Goal: Task Accomplishment & Management: Complete application form

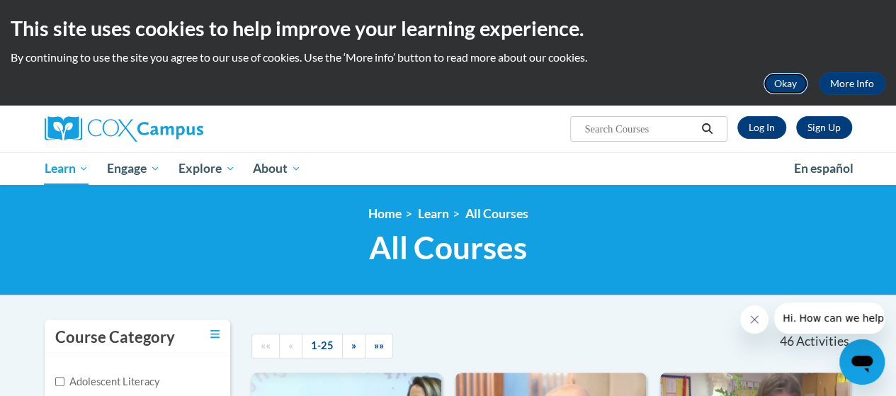
click at [780, 83] on button "Okay" at bounding box center [785, 83] width 45 height 23
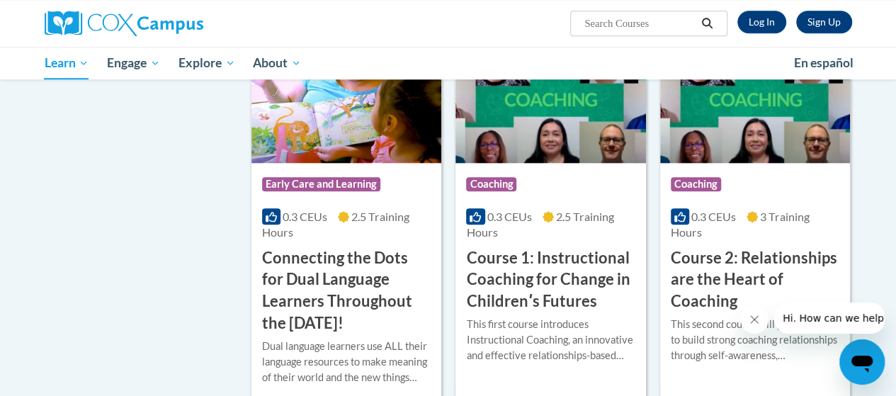
scroll to position [696, 0]
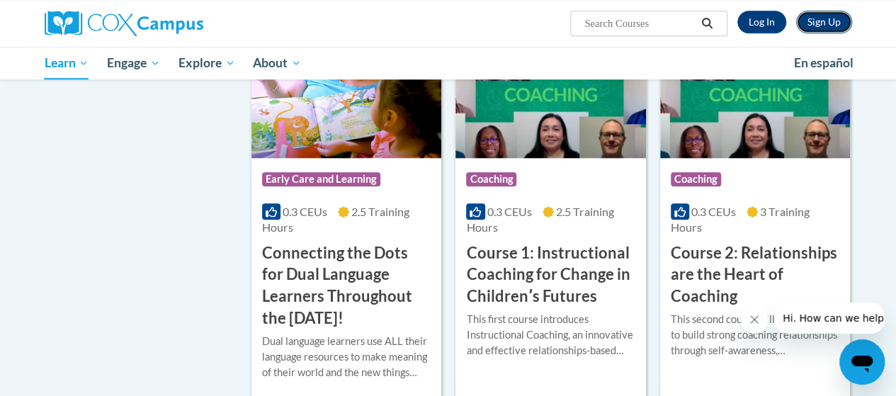
click at [821, 20] on link "Sign Up" at bounding box center [824, 22] width 56 height 23
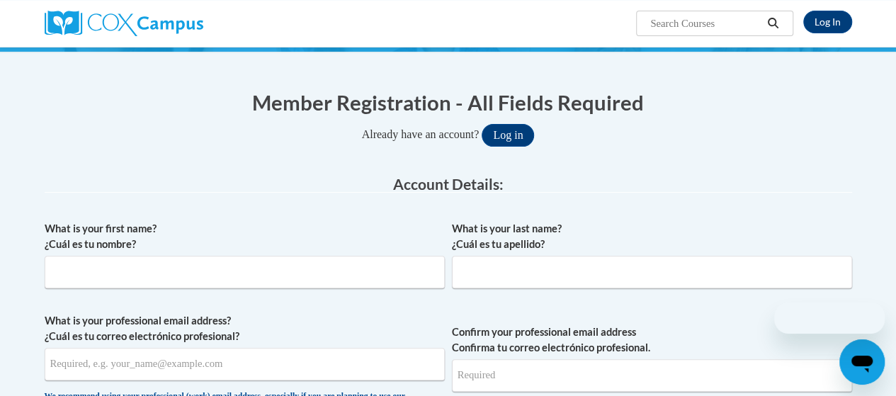
scroll to position [177, 0]
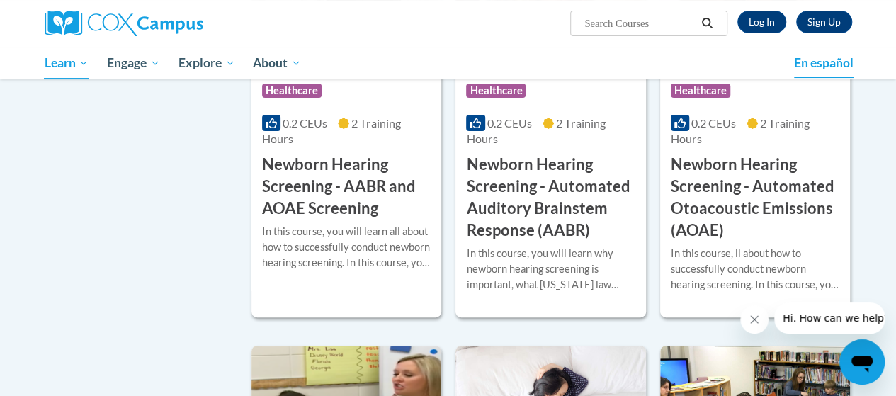
scroll to position [2814, 0]
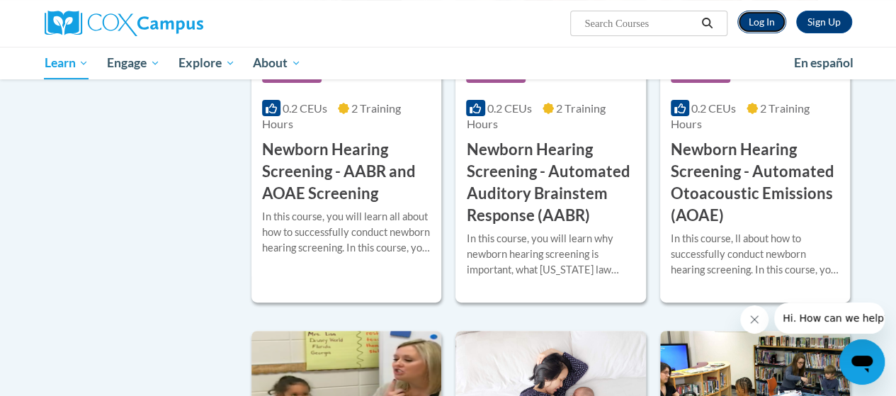
click at [758, 28] on link "Log In" at bounding box center [761, 22] width 49 height 23
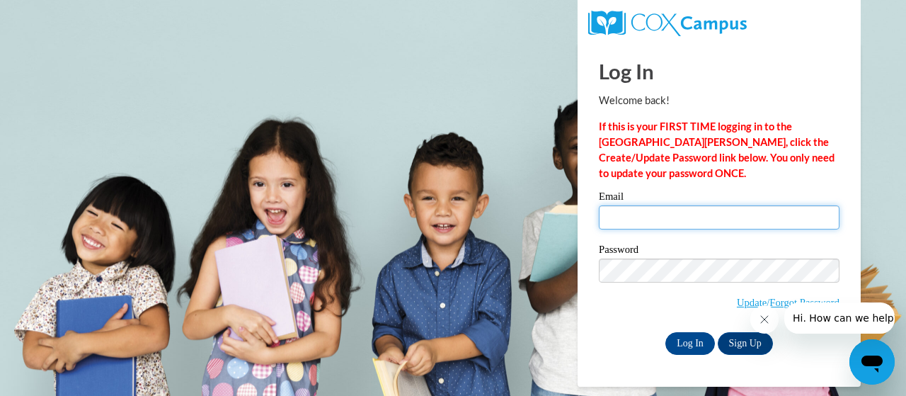
click at [678, 220] on input "Email" at bounding box center [719, 217] width 241 height 24
click at [624, 305] on span "Update/Forgot Password" at bounding box center [719, 287] width 241 height 59
click at [673, 229] on input "Email" at bounding box center [719, 217] width 241 height 24
click at [750, 170] on p "If this is your FIRST TIME logging in to the NEW Cox Campus, click the Create/U…" at bounding box center [719, 150] width 241 height 62
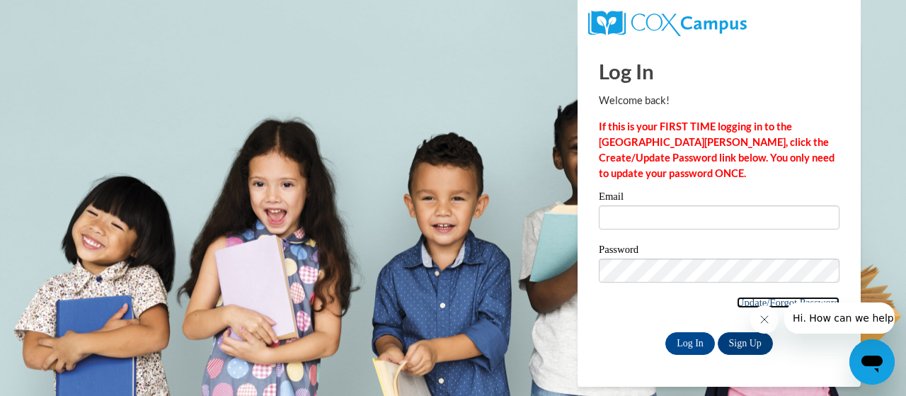
click at [743, 301] on link "Update/Forgot Password" at bounding box center [788, 302] width 103 height 11
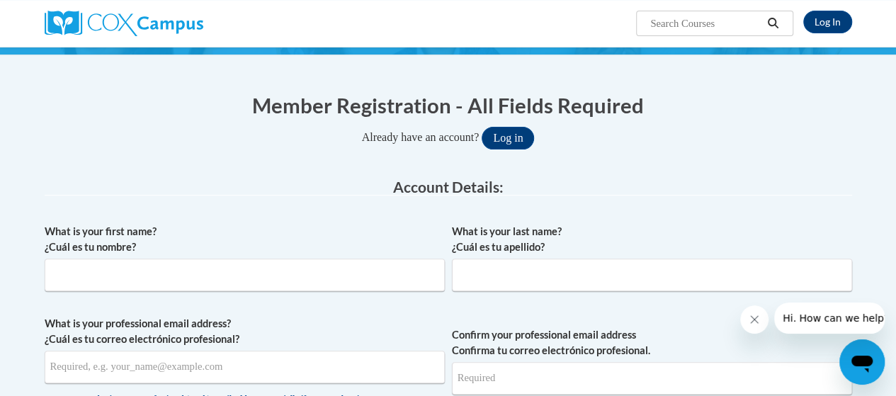
scroll to position [106, 0]
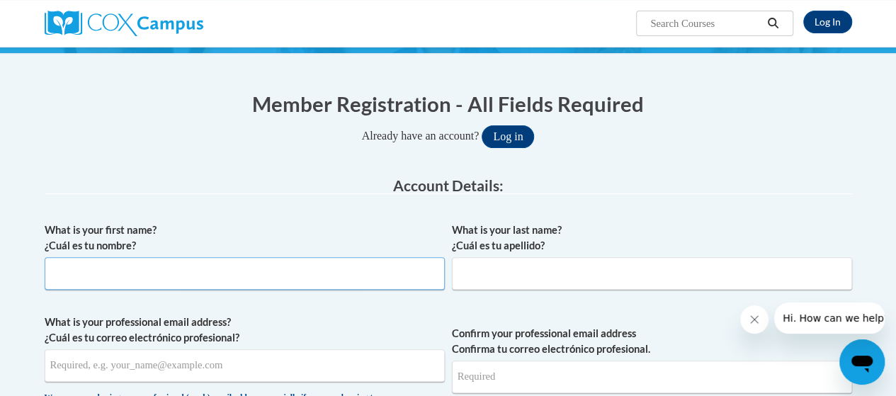
click at [193, 280] on input "What is your first name? ¿Cuál es tu nombre?" at bounding box center [245, 273] width 400 height 33
type input "Jazmine"
click at [508, 284] on input "What is your last name? ¿Cuál es tu apellido?" at bounding box center [652, 273] width 400 height 33
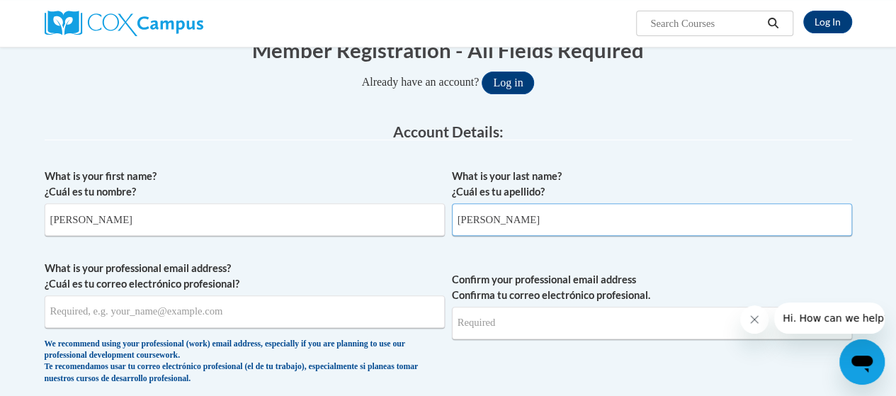
scroll to position [259, 0]
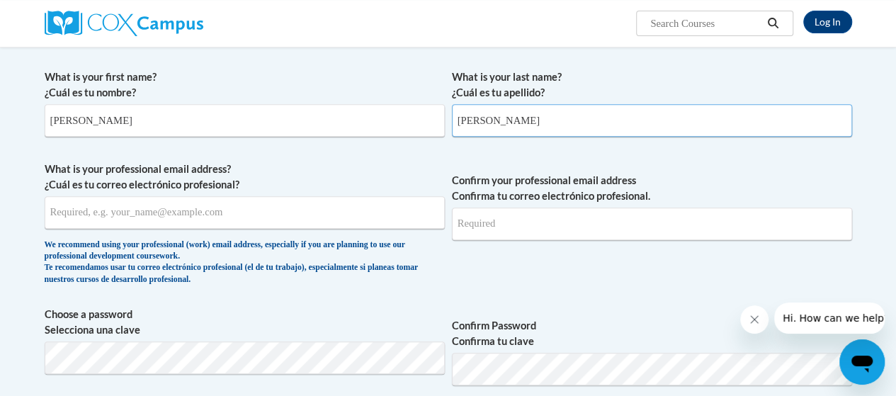
type input "Rodriguez"
click at [321, 215] on input "What is your professional email address? ¿Cuál es tu correo electrónico profesi…" at bounding box center [245, 212] width 400 height 33
click at [405, 256] on div "We recommend using your professional (work) email address, especially if you ar…" at bounding box center [245, 262] width 400 height 47
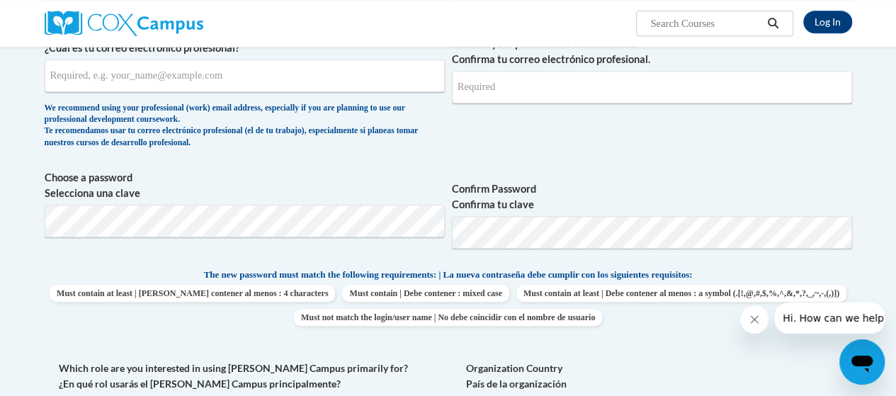
scroll to position [425, 0]
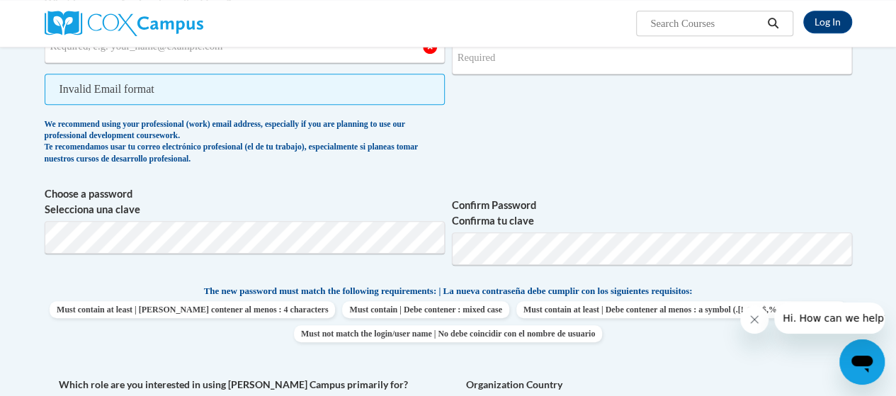
click at [264, 189] on label "Choose a password Selecciona una clave" at bounding box center [245, 201] width 400 height 31
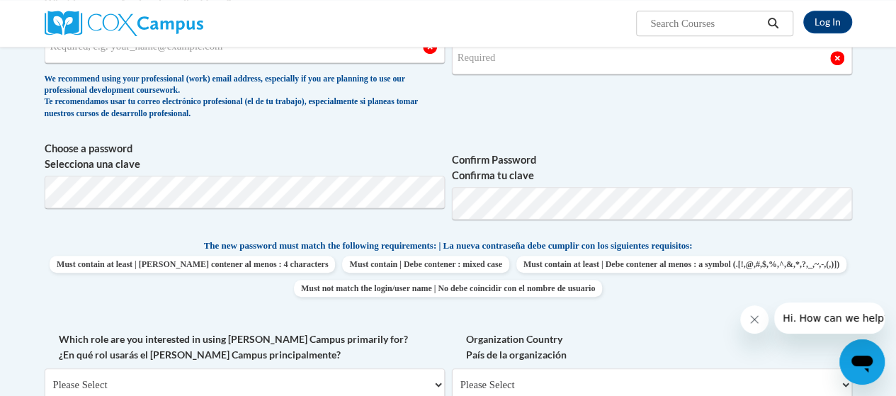
click at [494, 152] on label "Confirm Password Confirma tu clave" at bounding box center [652, 167] width 400 height 31
click at [633, 125] on span "Confirm your professional email address Confirma tu correo electrónico profesio…" at bounding box center [652, 61] width 400 height 131
click at [489, 160] on label "Confirm Password Confirma tu clave" at bounding box center [652, 167] width 400 height 31
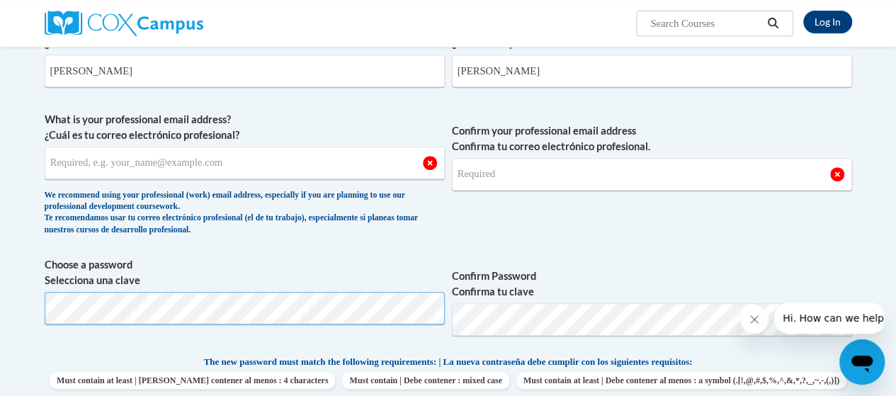
scroll to position [307, 0]
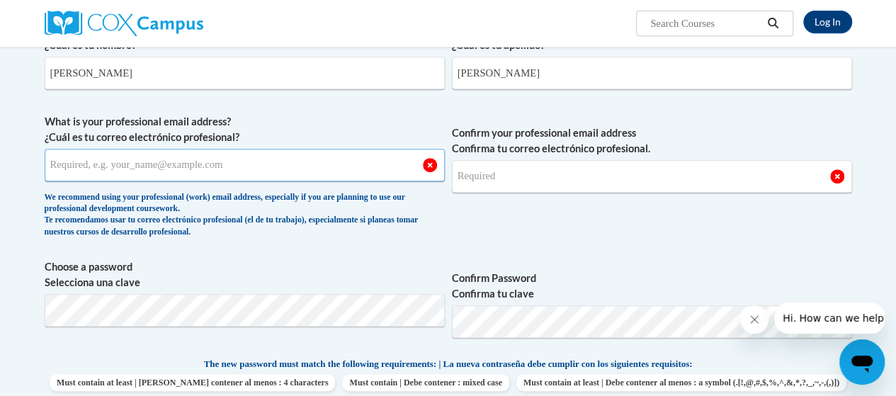
click at [326, 167] on input "What is your professional email address? ¿Cuál es tu correo electrónico profesi…" at bounding box center [245, 165] width 400 height 33
type input "[EMAIL_ADDRESS][DOMAIN_NAME]"
click at [483, 244] on span "Confirm your professional email address Confirma tu correo electrónico profesio…" at bounding box center [652, 179] width 400 height 131
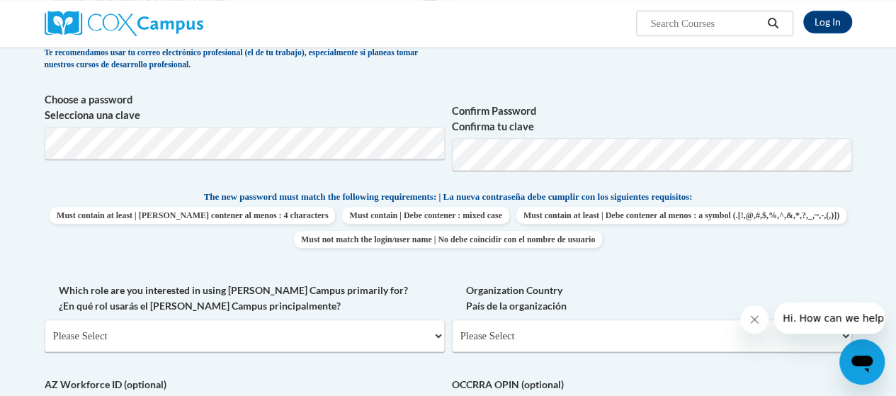
scroll to position [554, 0]
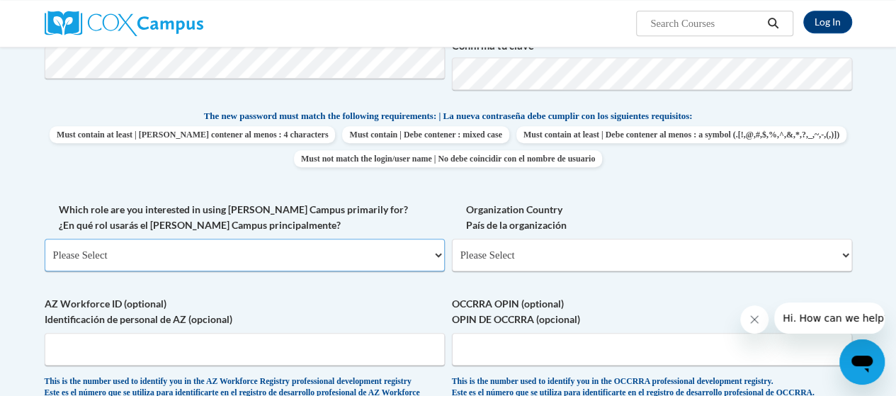
click at [187, 246] on select "Please Select College/University | Colegio/Universidad Community/Nonprofit Part…" at bounding box center [245, 255] width 400 height 33
click at [139, 261] on select "Please Select College/University | Colegio/Universidad Community/Nonprofit Part…" at bounding box center [245, 255] width 400 height 33
select select "fbf2d438-af2f-41f8-98f1-81c410e29de3"
click at [45, 239] on select "Please Select College/University | Colegio/Universidad Community/Nonprofit Part…" at bounding box center [245, 255] width 400 height 33
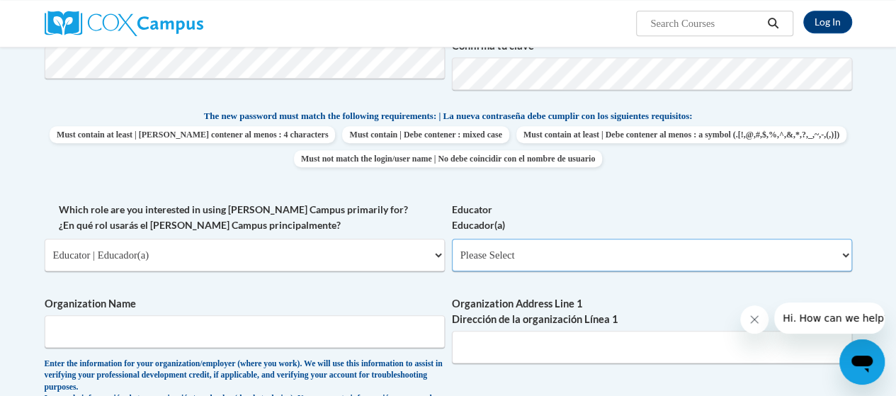
click at [491, 254] on select "Please Select Early Learning/Daycare Teacher/Family Home Care Provider | Maestr…" at bounding box center [652, 255] width 400 height 33
click at [491, 258] on select "Please Select Early Learning/Daycare Teacher/Family Home Care Provider | Maestr…" at bounding box center [652, 255] width 400 height 33
select select "8e40623d-54d0-45cd-9f92-5df65cd3f8cf"
click at [452, 239] on select "Please Select Early Learning/Daycare Teacher/Family Home Care Provider | Maestr…" at bounding box center [652, 255] width 400 height 33
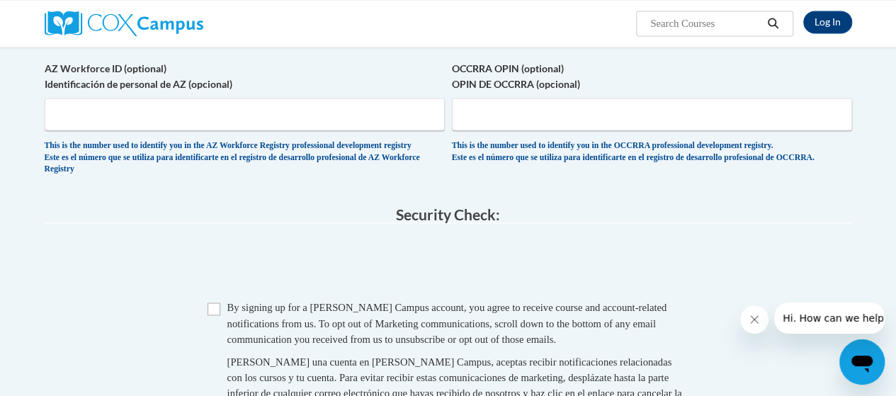
scroll to position [1027, 0]
click at [217, 314] on input "Checkbox" at bounding box center [213, 307] width 13 height 13
checkbox input "true"
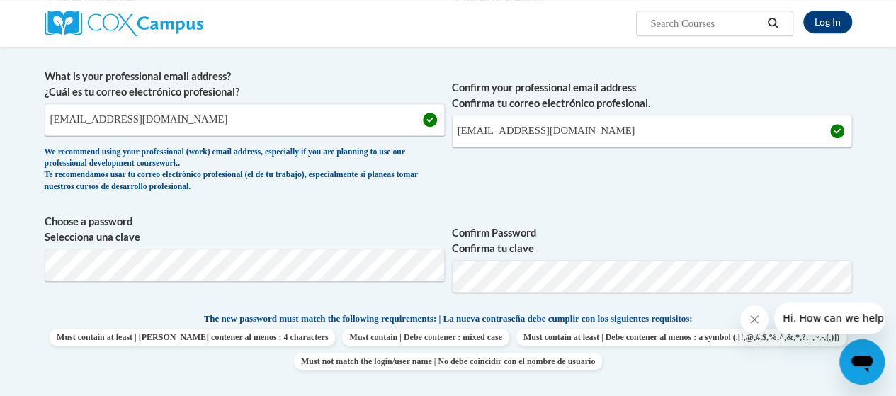
scroll to position [377, 0]
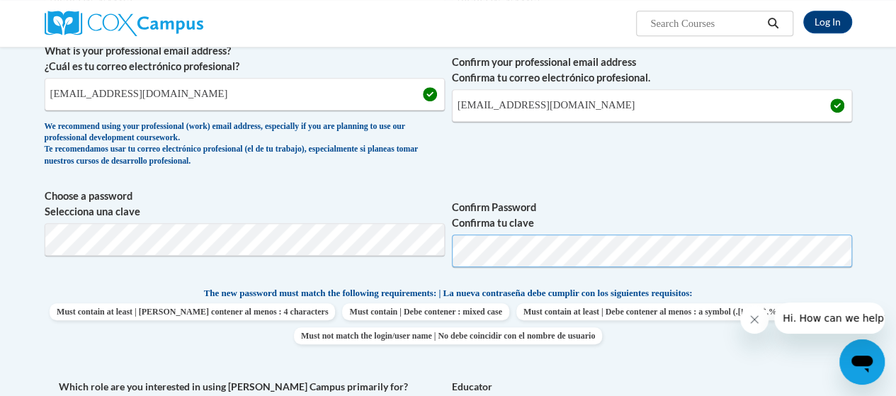
click at [385, 247] on span "Choose a password Selecciona una clave Confirm Password Confirma tu clave" at bounding box center [448, 233] width 807 height 90
click at [513, 190] on span "Confirm Password Confirma tu clave" at bounding box center [652, 233] width 400 height 90
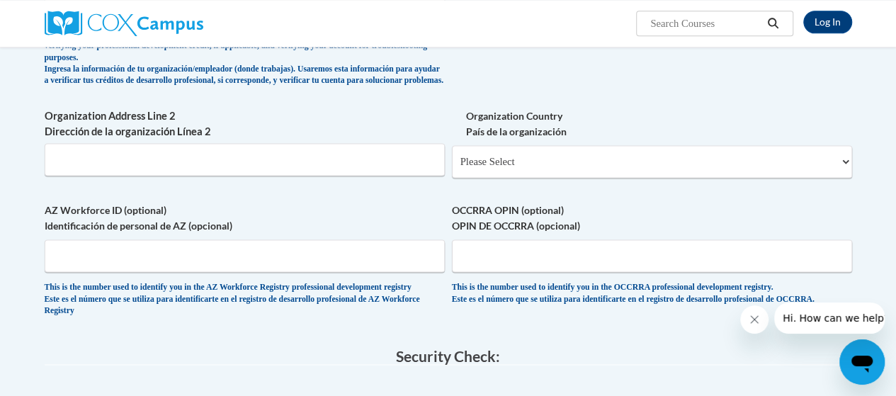
scroll to position [885, 0]
click at [194, 256] on input "AZ Workforce ID (optional) Identificación de personal de AZ (opcional)" at bounding box center [245, 254] width 400 height 33
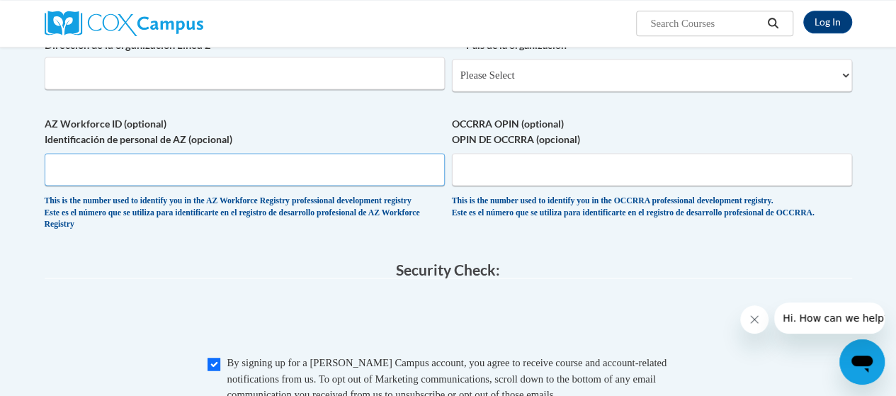
scroll to position [1003, 0]
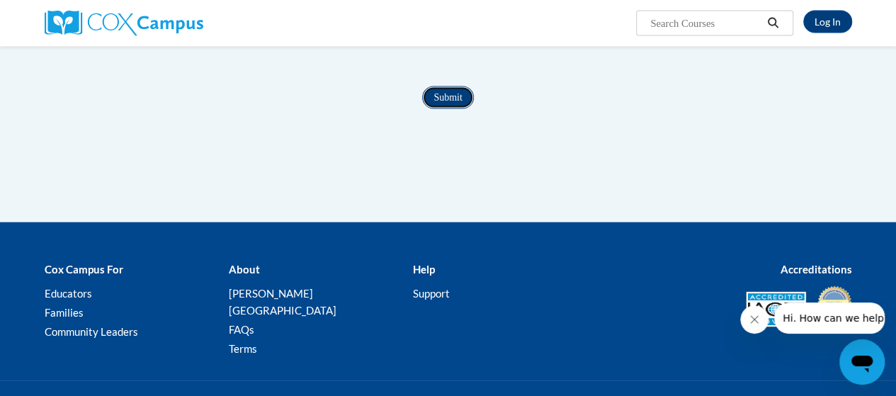
click at [446, 109] on input "Submit" at bounding box center [447, 97] width 51 height 23
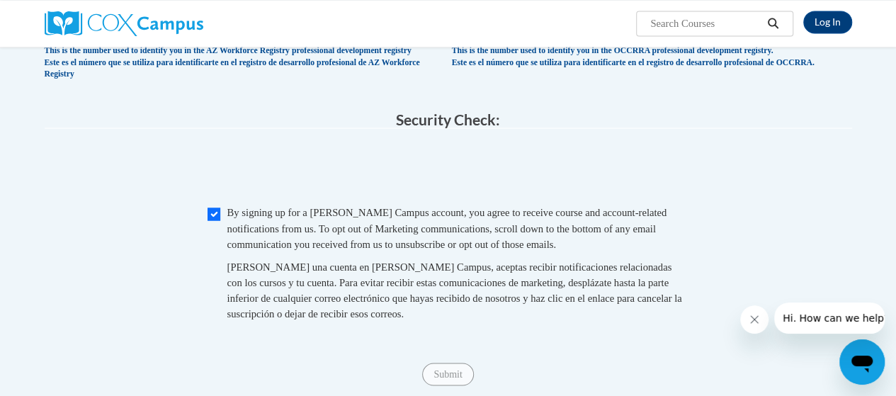
scroll to position [1143, 0]
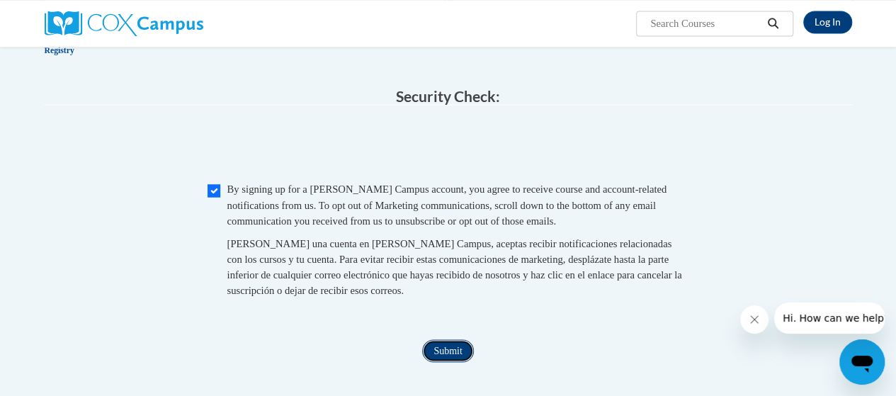
click at [459, 362] on input "Submit" at bounding box center [447, 350] width 51 height 23
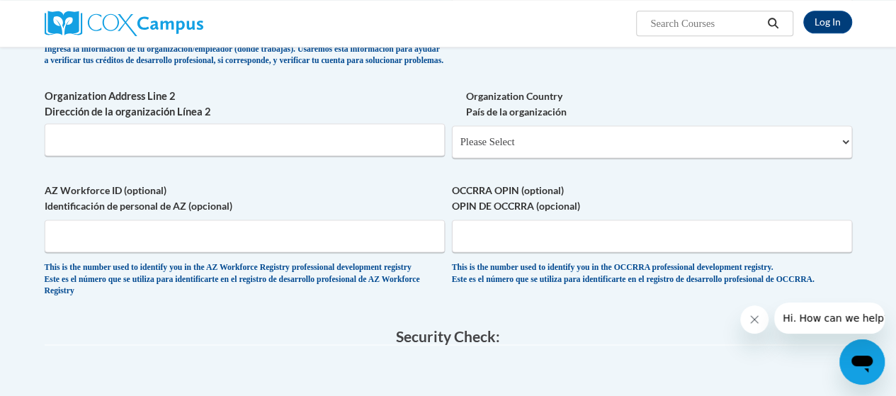
scroll to position [739, 0]
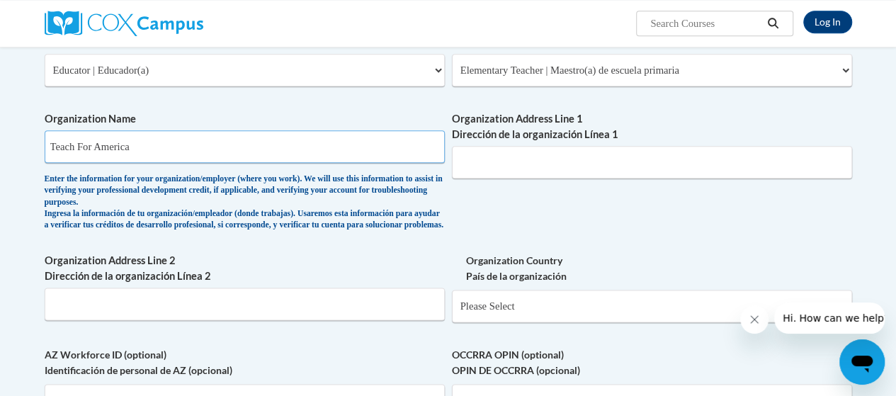
type input "Teach For America"
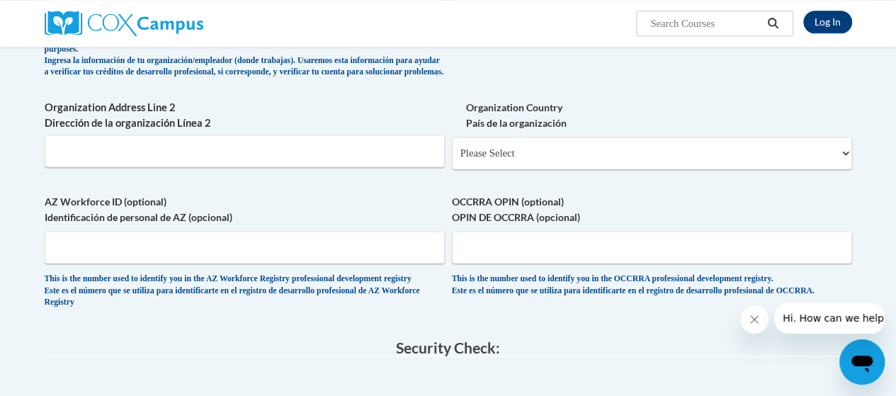
scroll to position [892, 0]
click at [494, 163] on select "Please Select [GEOGRAPHIC_DATA] | [GEOGRAPHIC_DATA] Outside of [GEOGRAPHIC_DATA…" at bounding box center [652, 153] width 400 height 33
select select "ad49bcad-a171-4b2e-b99c-48b446064914"
click at [452, 147] on select "Please Select [GEOGRAPHIC_DATA] | [GEOGRAPHIC_DATA] Outside of [GEOGRAPHIC_DATA…" at bounding box center [652, 153] width 400 height 33
select select
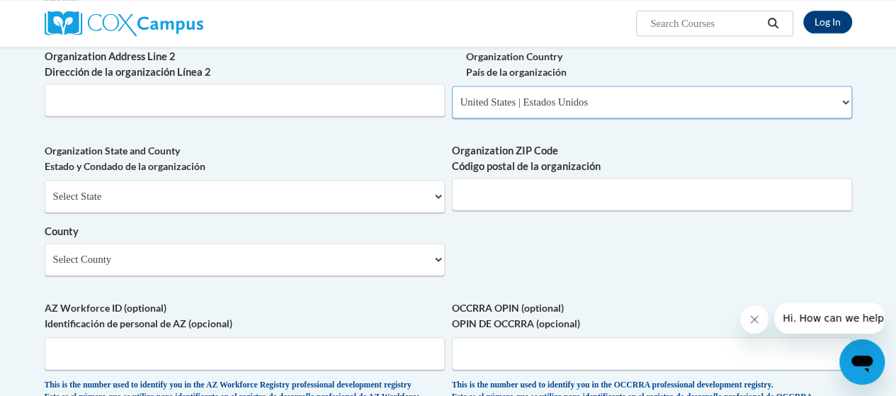
scroll to position [952, 0]
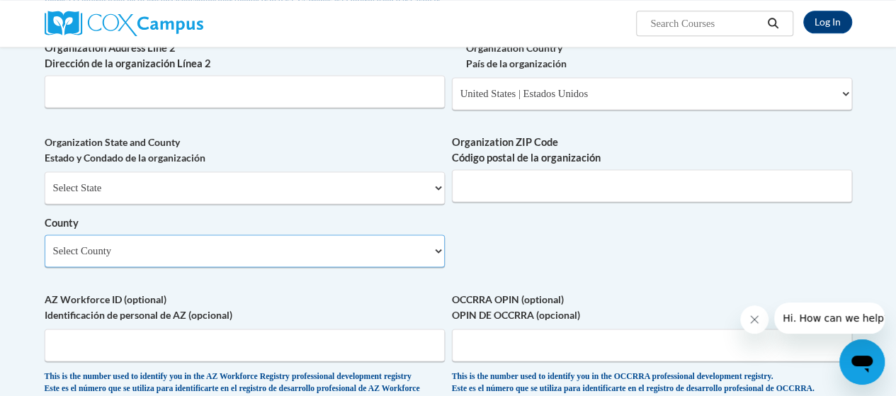
click at [307, 265] on select "Select County Anderson Andrews Angelina Aransas Archer Armstrong Atascosa Austi…" at bounding box center [245, 250] width 400 height 33
click at [45, 245] on select "Select County Anderson Andrews Angelina Aransas Archer Armstrong Atascosa Austi…" at bounding box center [245, 250] width 400 height 33
click at [289, 265] on select "Select County Anderson Andrews Angelina Aransas Archer Armstrong Atascosa Austi…" at bounding box center [245, 250] width 400 height 33
select select "null"
click at [45, 245] on select "Select County Anderson Andrews Angelina Aransas Archer Armstrong Atascosa Austi…" at bounding box center [245, 250] width 400 height 33
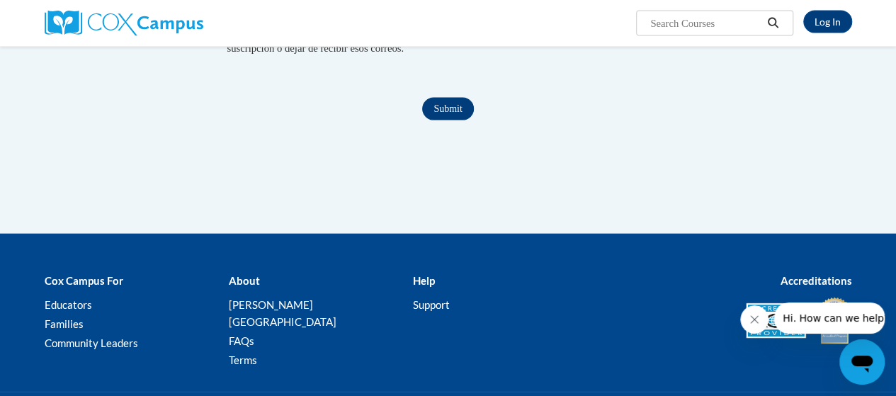
scroll to position [1541, 0]
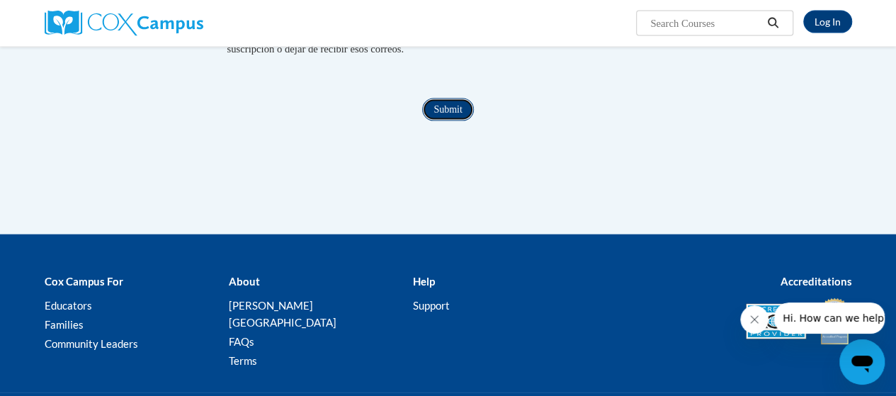
click at [447, 121] on input "Submit" at bounding box center [447, 109] width 51 height 23
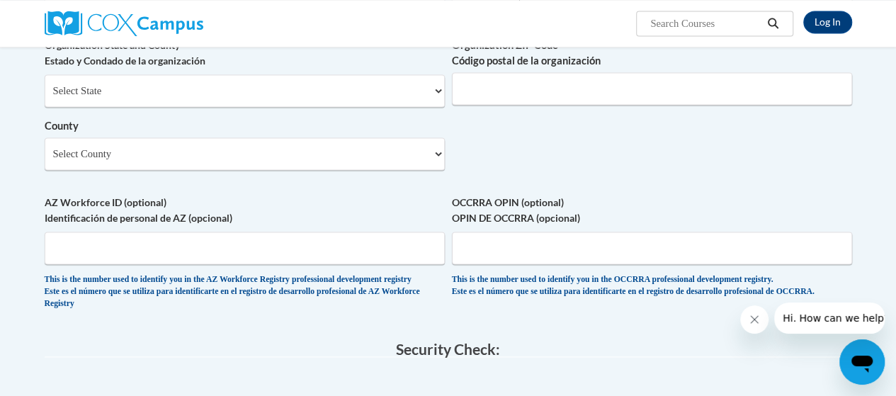
scroll to position [1061, 0]
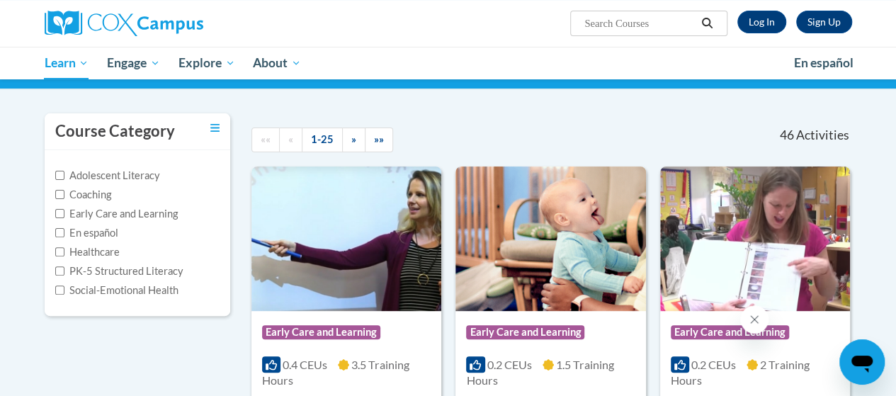
scroll to position [118, 0]
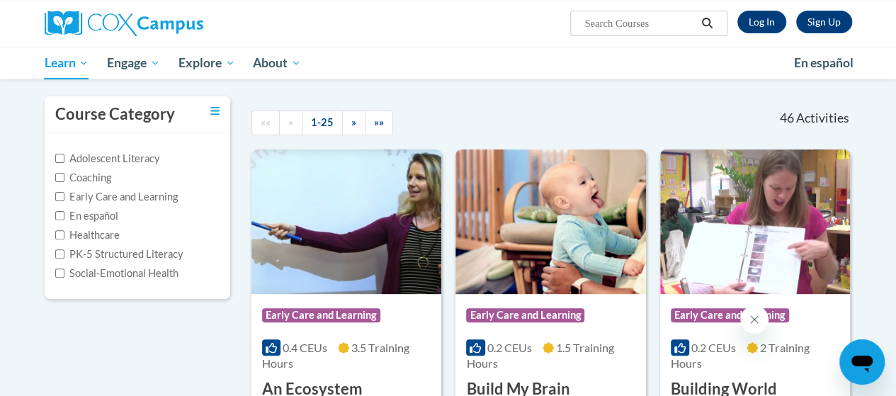
click at [746, 323] on button "Close message from company" at bounding box center [754, 319] width 28 height 28
click at [210, 112] on div "Course Category" at bounding box center [138, 114] width 186 height 37
click at [215, 111] on icon "Toggle collapse" at bounding box center [214, 110] width 9 height 11
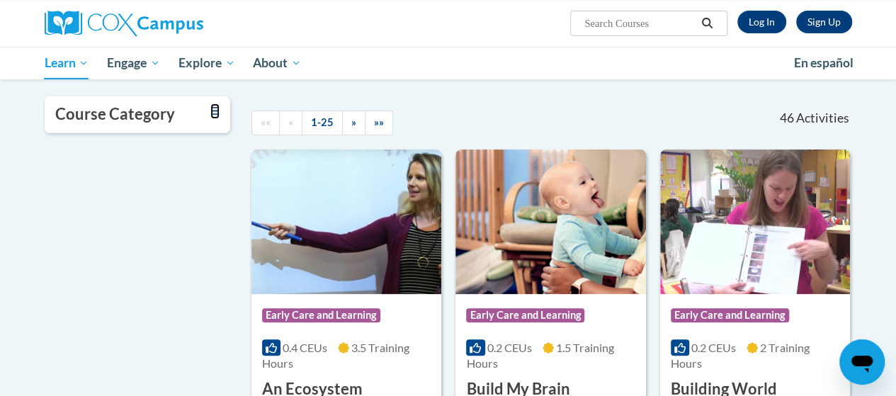
click at [215, 111] on icon "Toggle collapse" at bounding box center [214, 110] width 9 height 11
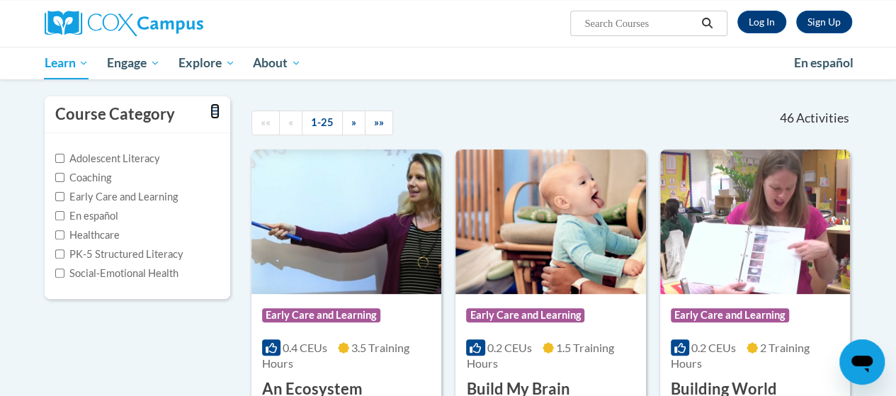
click at [215, 111] on icon "Toggle collapse" at bounding box center [214, 110] width 9 height 11
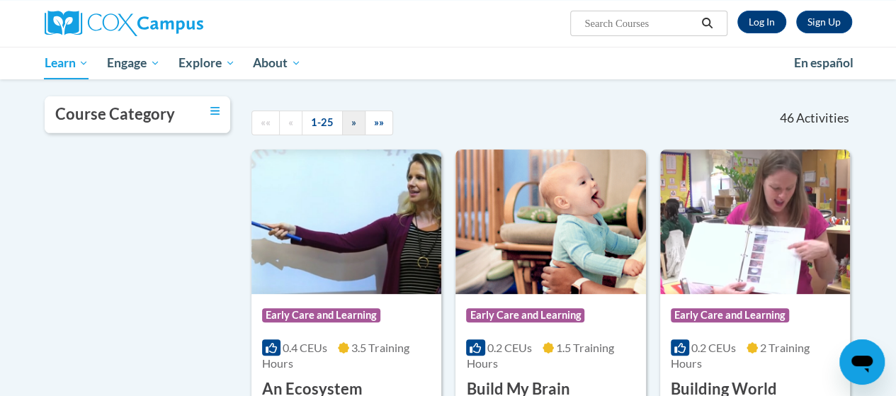
click at [360, 130] on link "»" at bounding box center [353, 122] width 23 height 25
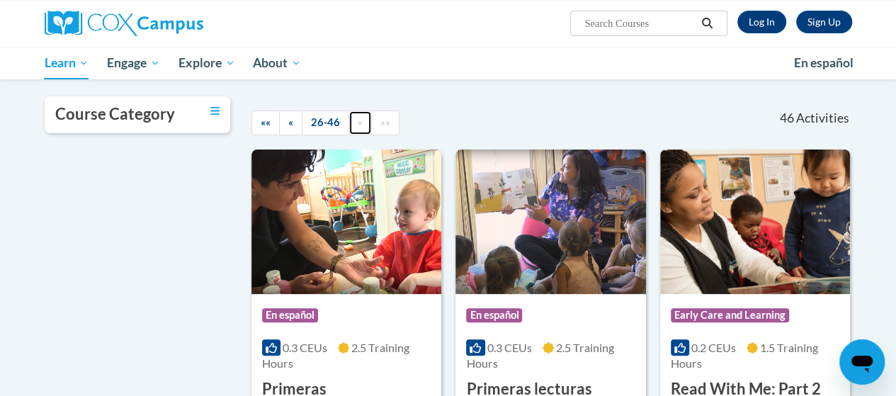
click at [360, 130] on link "»" at bounding box center [359, 122] width 23 height 25
click at [282, 120] on link "«" at bounding box center [290, 122] width 23 height 25
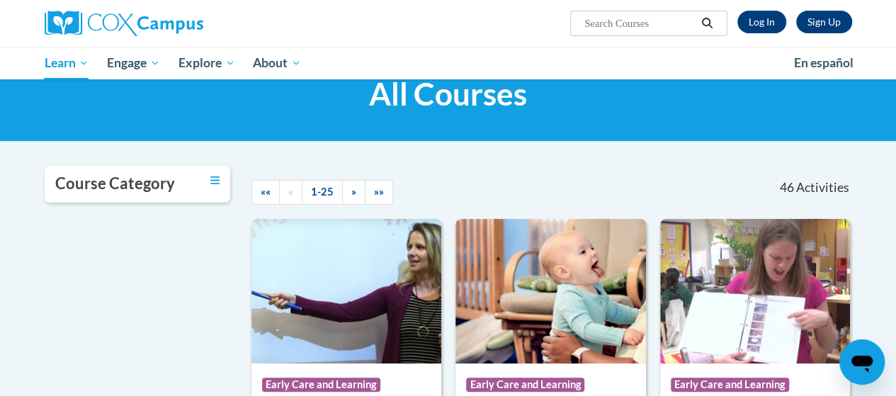
scroll to position [0, 0]
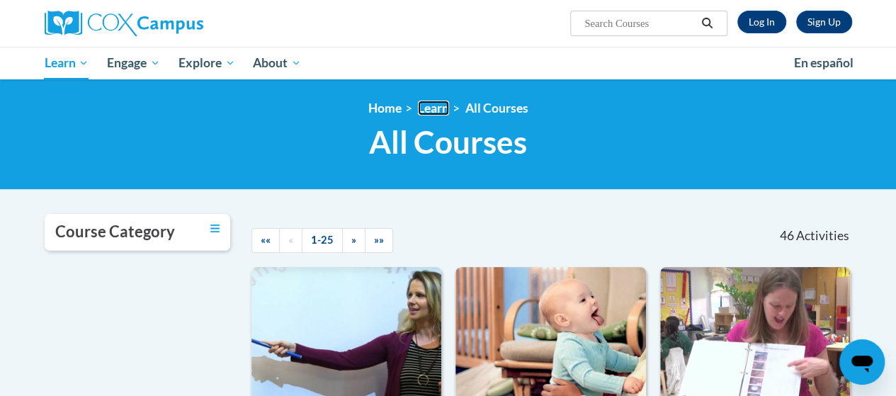
click at [444, 107] on link "Learn" at bounding box center [433, 108] width 31 height 15
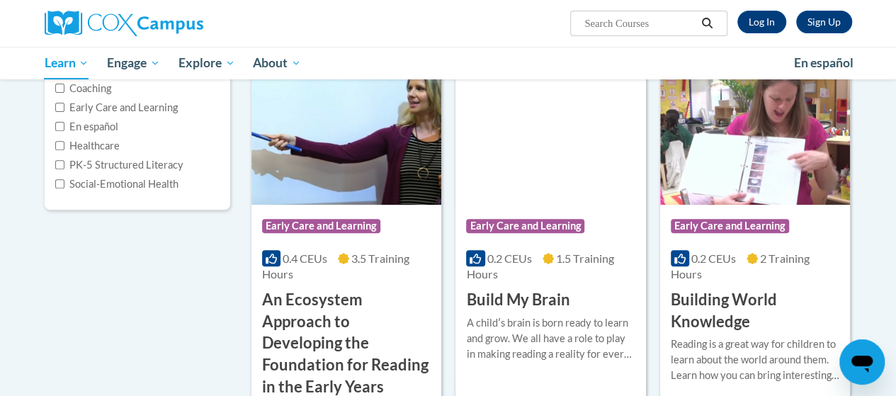
scroll to position [23, 0]
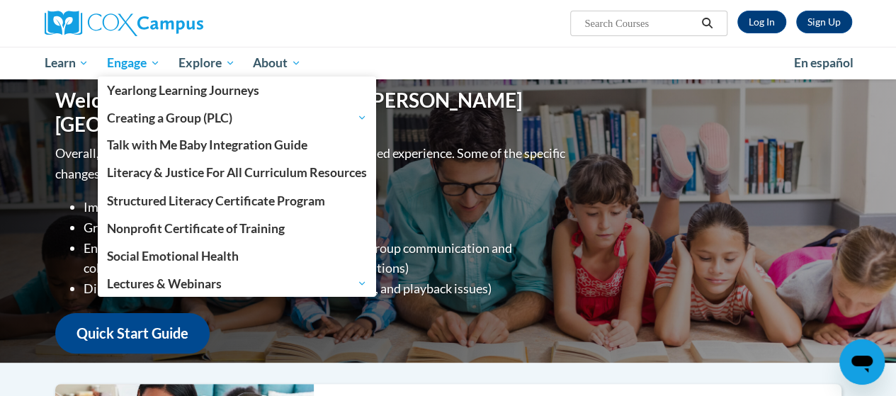
click at [133, 60] on span "Engage" at bounding box center [133, 63] width 53 height 17
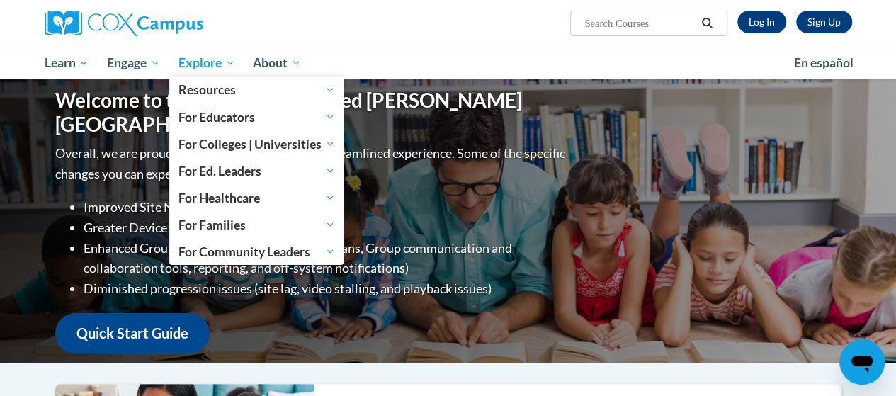
click at [197, 67] on span "Explore" at bounding box center [206, 63] width 57 height 17
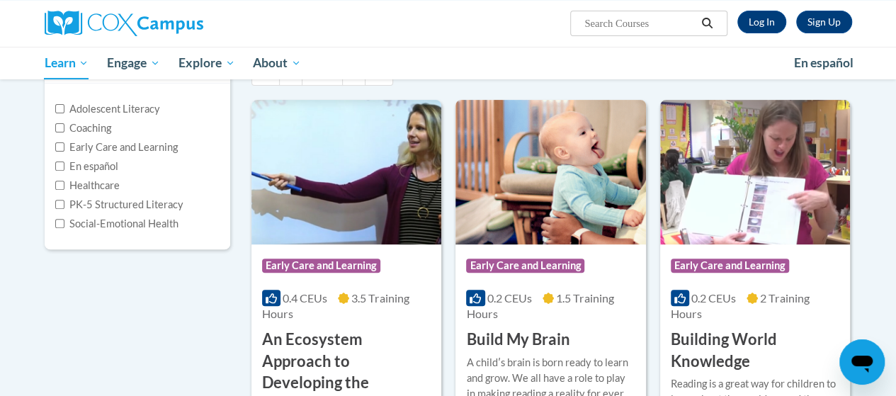
scroll to position [153, 0]
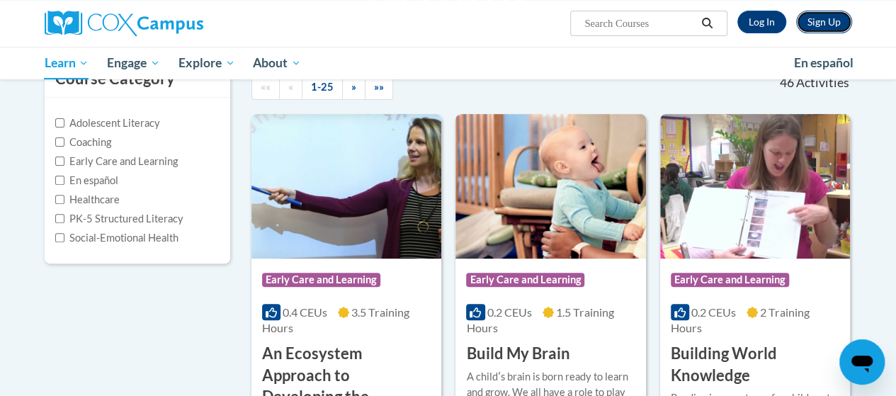
click at [828, 26] on link "Sign Up" at bounding box center [824, 22] width 56 height 23
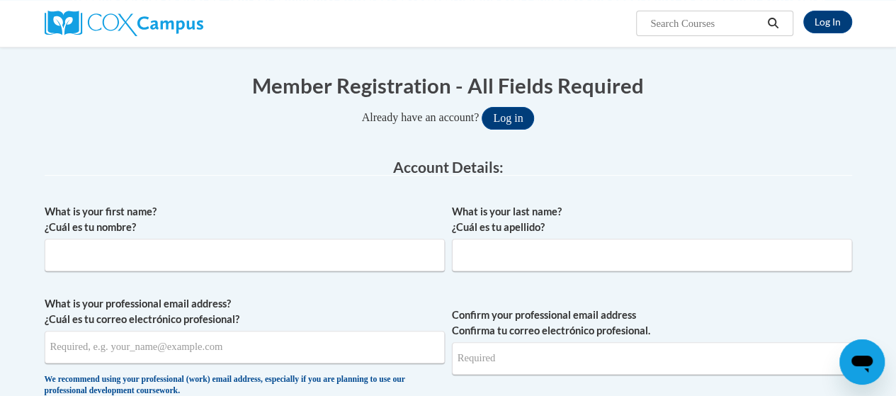
scroll to position [188, 0]
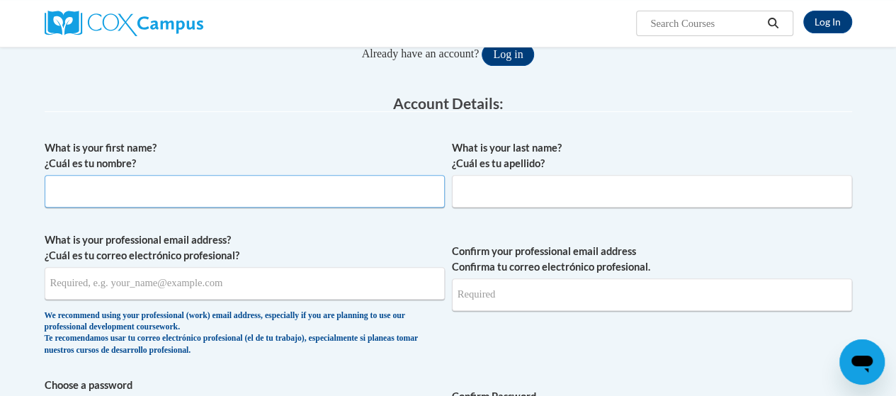
click at [229, 187] on input "What is your first name? ¿Cuál es tu nombre?" at bounding box center [245, 191] width 400 height 33
type input "[PERSON_NAME]"
click at [496, 190] on input "What is your last name? ¿Cuál es tu apellido?" at bounding box center [652, 191] width 400 height 33
type input "[PERSON_NAME]"
click at [229, 275] on input "What is your professional email address? ¿Cuál es tu correo electrónico profesi…" at bounding box center [245, 283] width 400 height 33
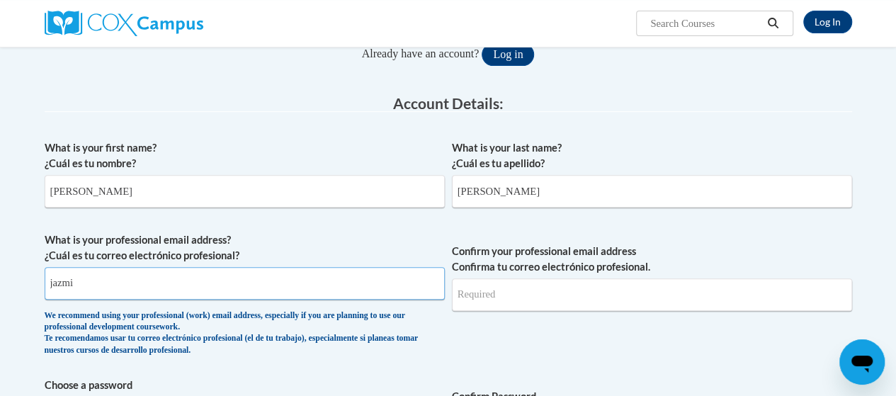
type input "[EMAIL_ADDRESS][DOMAIN_NAME]"
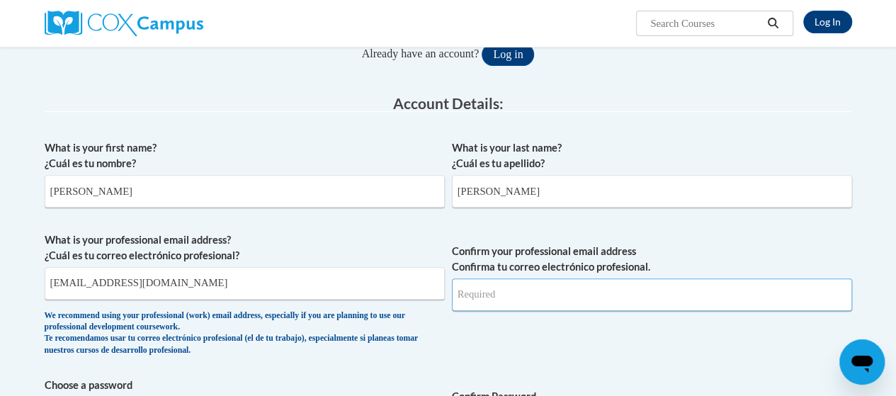
type input "[EMAIL_ADDRESS][DOMAIN_NAME]"
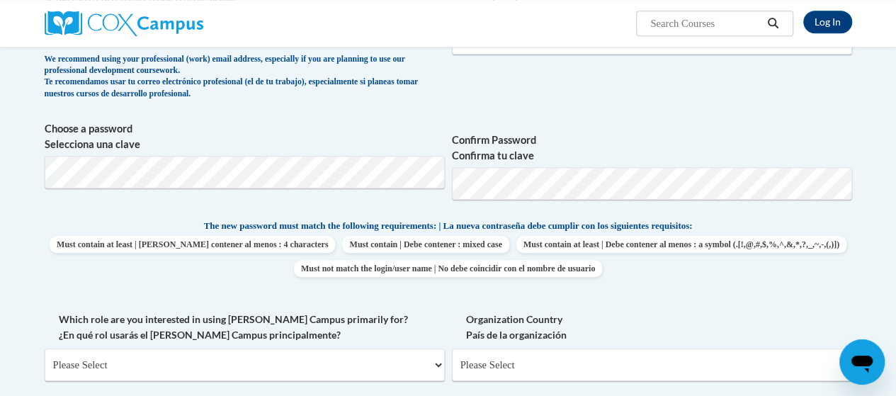
scroll to position [448, 0]
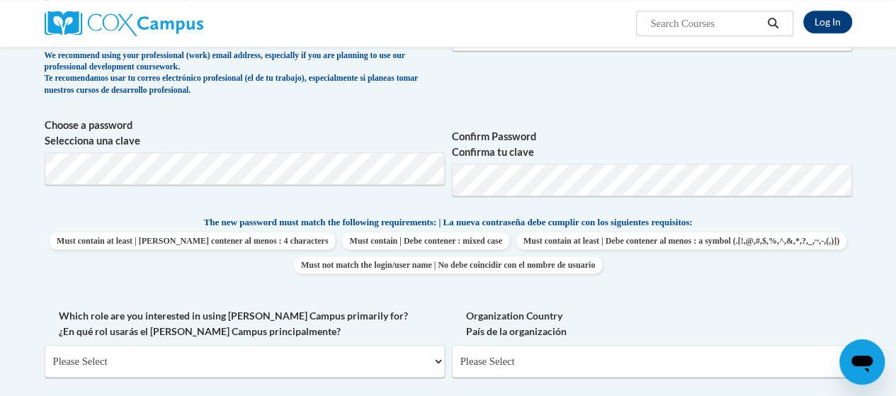
click at [287, 98] on span "What is your professional email address? ¿Cuál es tu correo electrónico profesi…" at bounding box center [245, 37] width 400 height 131
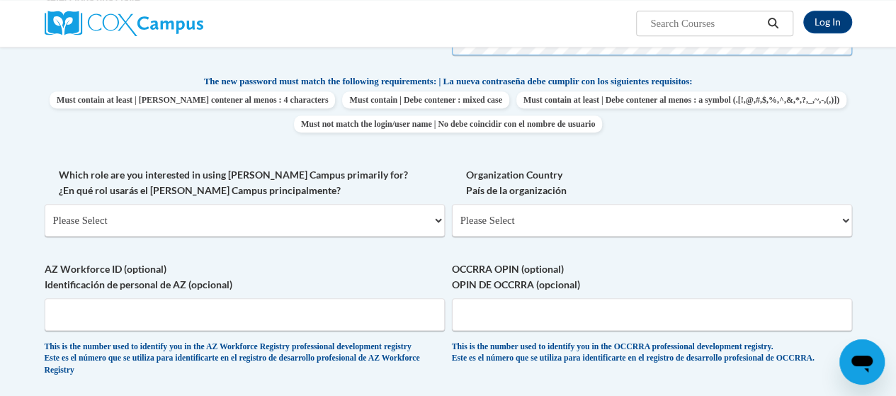
scroll to position [590, 0]
click at [290, 217] on select "Please Select College/University | Colegio/Universidad Community/Nonprofit Part…" at bounding box center [245, 219] width 400 height 33
select select "fbf2d438-af2f-41f8-98f1-81c410e29de3"
click at [45, 203] on select "Please Select College/University | Colegio/Universidad Community/Nonprofit Part…" at bounding box center [245, 219] width 400 height 33
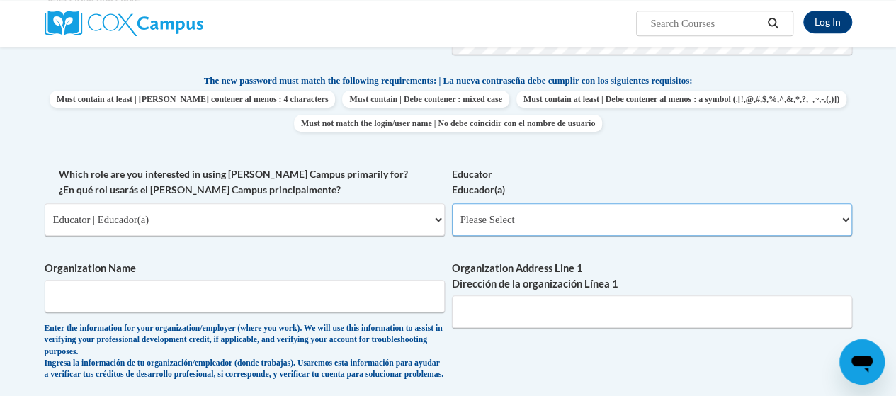
click at [549, 212] on select "Please Select Early Learning/Daycare Teacher/Family Home Care Provider | Maestr…" at bounding box center [652, 219] width 400 height 33
select select "8e40623d-54d0-45cd-9f92-5df65cd3f8cf"
click at [452, 203] on select "Please Select Early Learning/Daycare Teacher/Family Home Care Provider | Maestr…" at bounding box center [652, 219] width 400 height 33
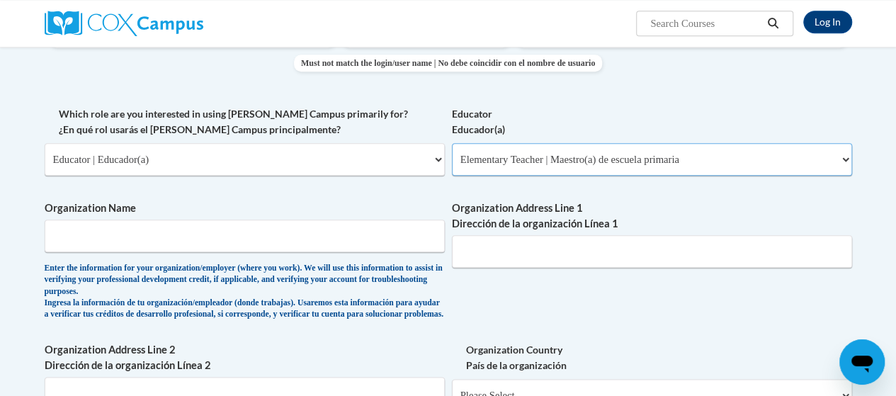
scroll to position [661, 0]
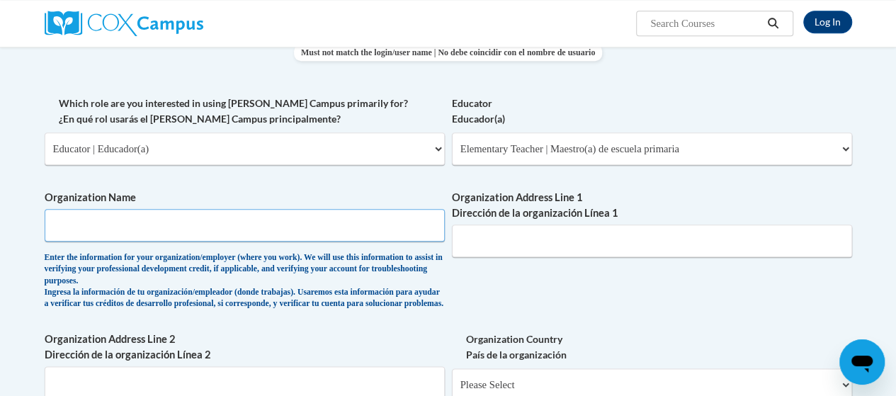
click at [216, 227] on input "Organization Name" at bounding box center [245, 225] width 400 height 33
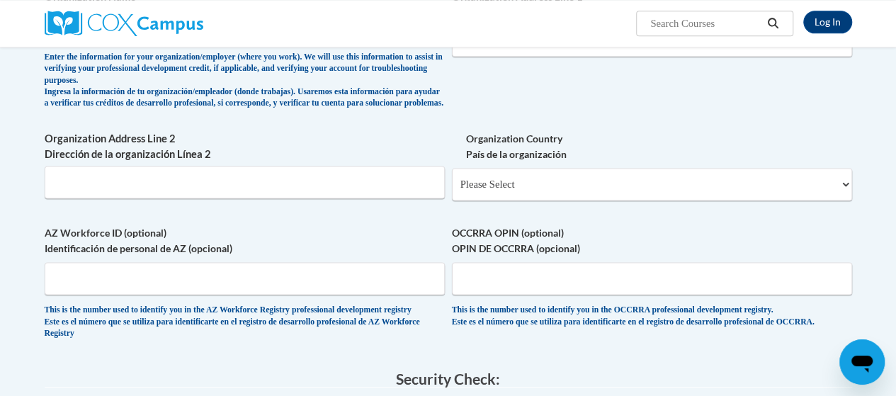
scroll to position [861, 0]
type input "Teach For America"
click at [154, 282] on input "AZ Workforce ID (optional) Identificación de personal de AZ (opcional)" at bounding box center [245, 278] width 400 height 33
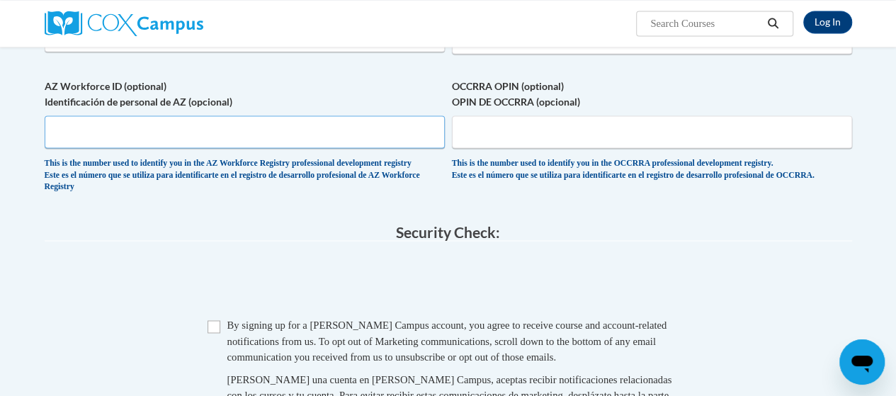
scroll to position [1050, 0]
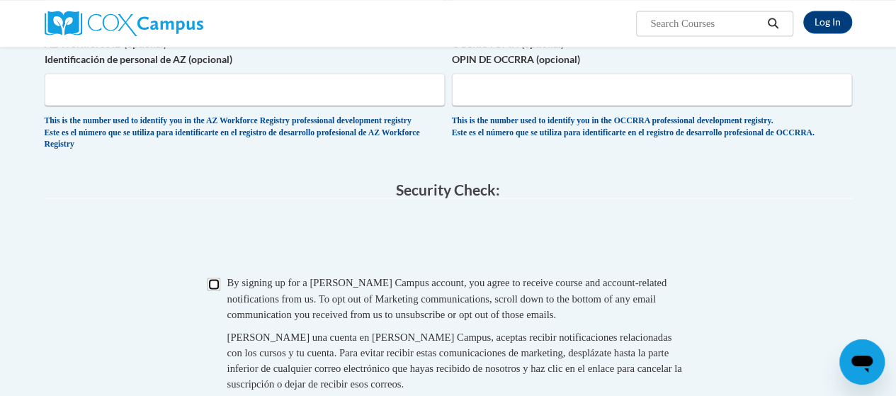
click at [217, 290] on input "Checkbox" at bounding box center [213, 284] width 13 height 13
checkbox input "true"
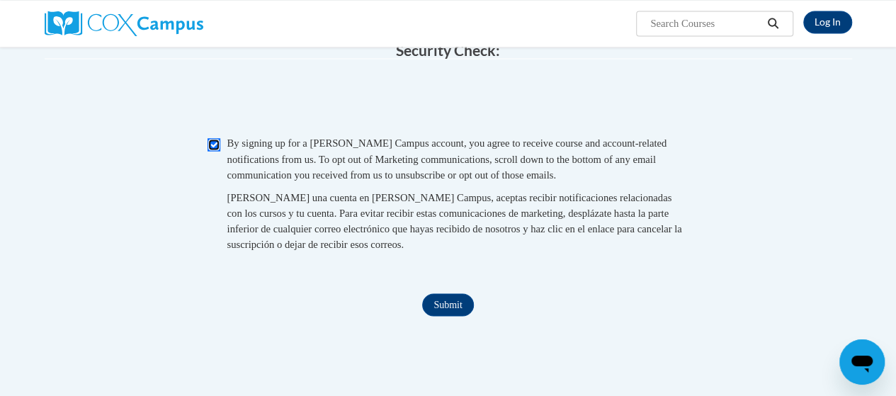
scroll to position [1239, 0]
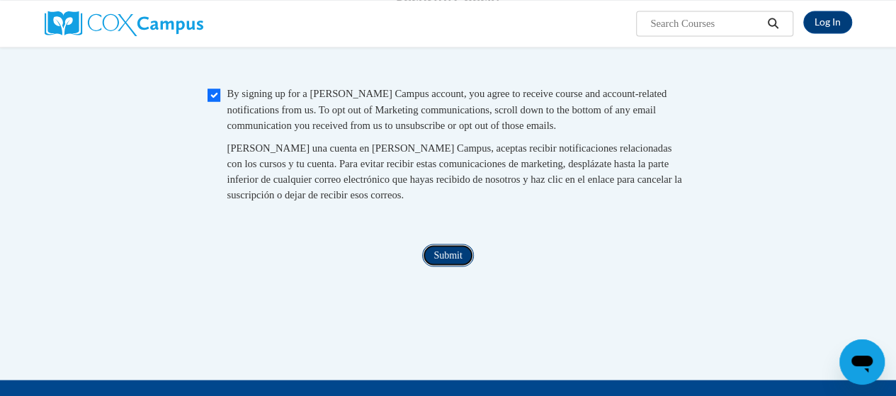
click at [438, 266] on input "Submit" at bounding box center [447, 255] width 51 height 23
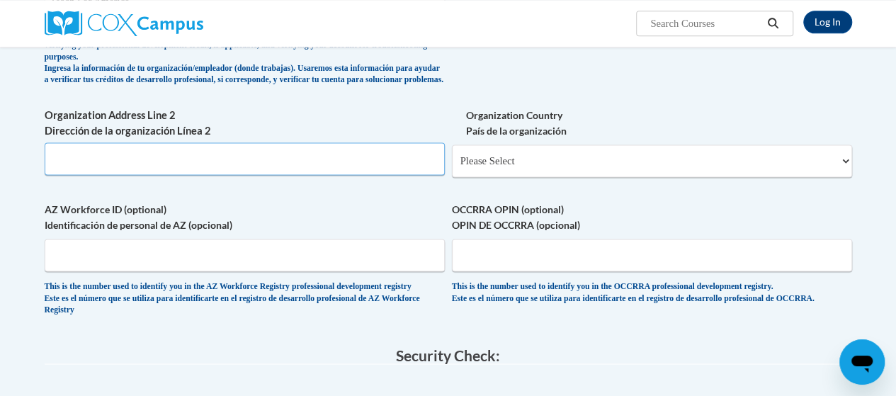
click at [270, 166] on input "Organization Address Line 2 Dirección de la organización Línea 2" at bounding box center [245, 158] width 400 height 33
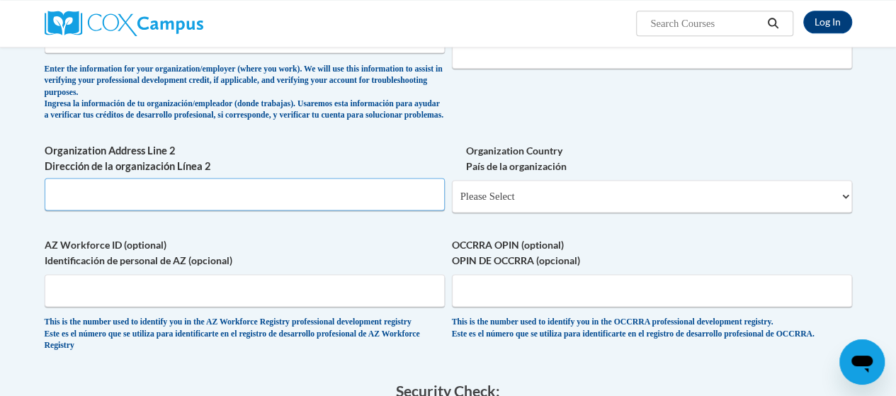
scroll to position [861, 0]
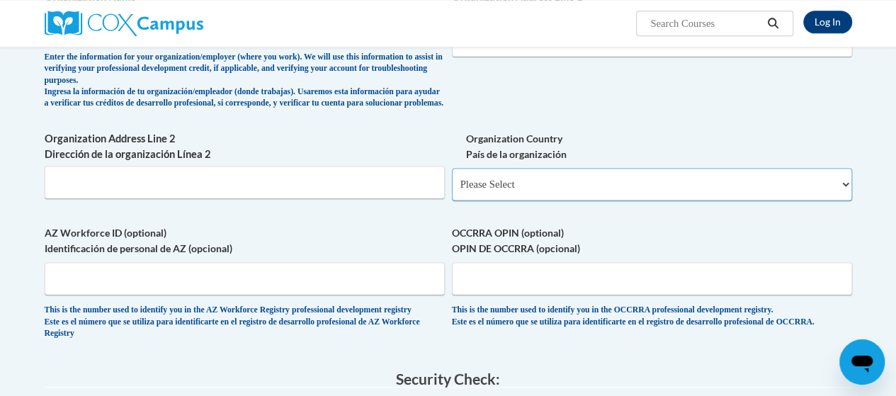
click at [510, 200] on select "Please Select [GEOGRAPHIC_DATA] | [GEOGRAPHIC_DATA] Outside of [GEOGRAPHIC_DATA…" at bounding box center [652, 184] width 400 height 33
select select "ad49bcad-a171-4b2e-b99c-48b446064914"
click at [452, 178] on select "Please Select [GEOGRAPHIC_DATA] | [GEOGRAPHIC_DATA] Outside of [GEOGRAPHIC_DATA…" at bounding box center [652, 184] width 400 height 33
select select
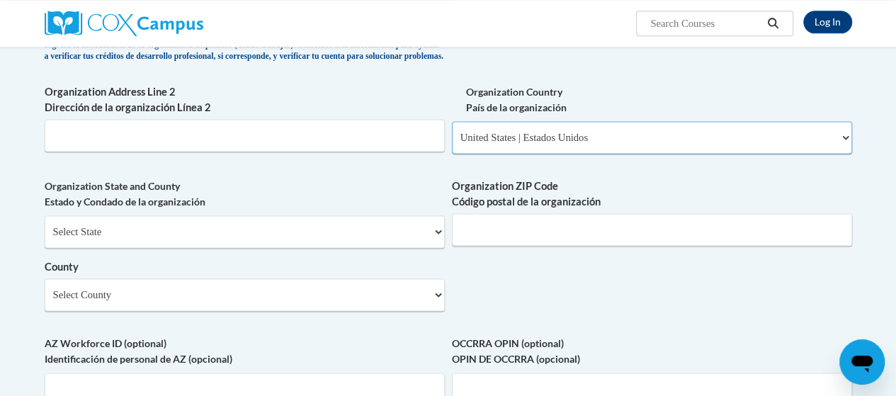
scroll to position [908, 0]
click at [496, 246] on input "Organization ZIP Code Código postal de la organización" at bounding box center [652, 229] width 400 height 33
type input "78223"
type input "8231 Bending Willow"
select select "[US_STATE]"
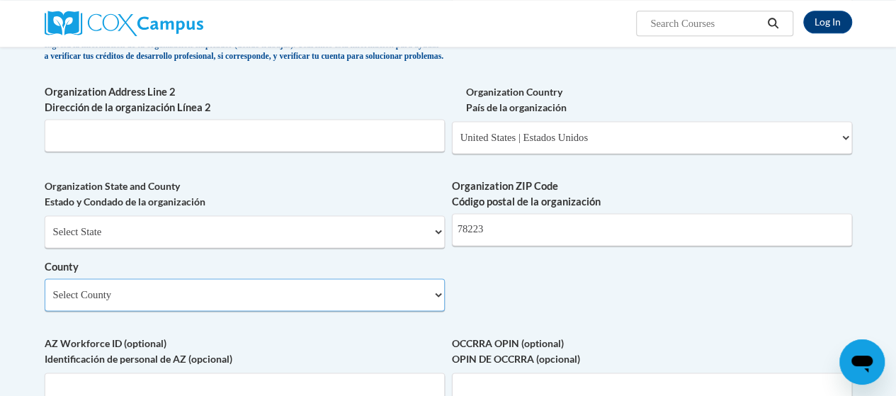
click at [353, 299] on select "Select County [PERSON_NAME] [PERSON_NAME] [PERSON_NAME] [PERSON_NAME] Atascosa …" at bounding box center [245, 294] width 400 height 33
select select "Austin"
click at [45, 288] on select "Select County [PERSON_NAME] [PERSON_NAME] [PERSON_NAME] [PERSON_NAME] Atascosa …" at bounding box center [245, 294] width 400 height 33
click at [341, 302] on select "Select County [PERSON_NAME] [PERSON_NAME] [PERSON_NAME] [PERSON_NAME] Atascosa …" at bounding box center [245, 294] width 400 height 33
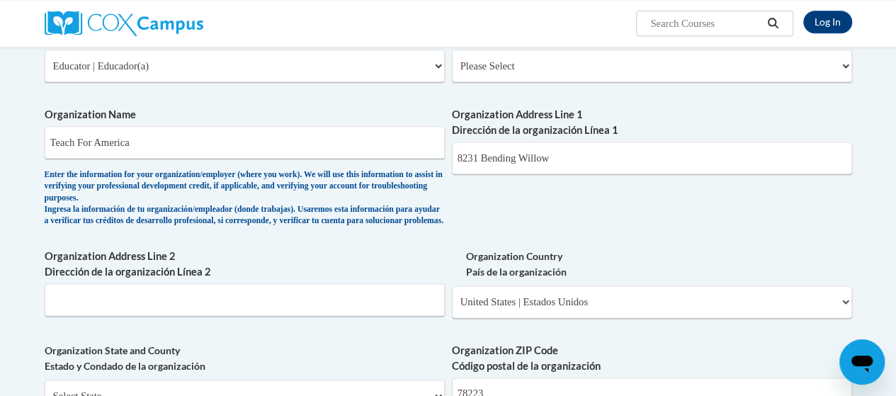
scroll to position [782, 0]
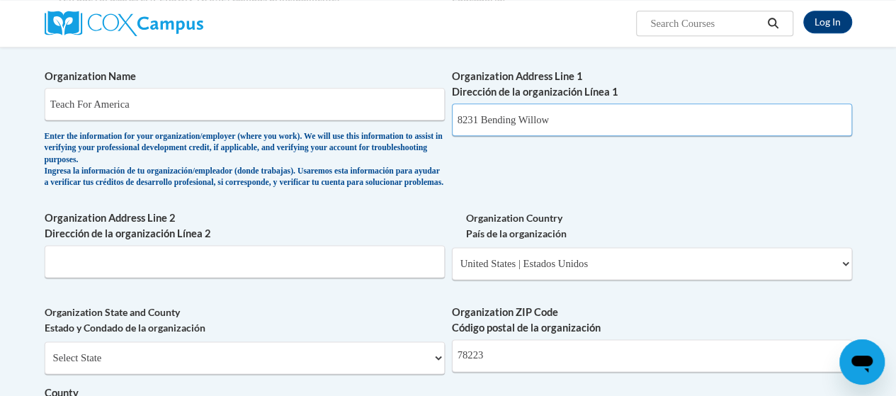
click at [627, 108] on input "8231 Bending Willow" at bounding box center [652, 119] width 400 height 33
drag, startPoint x: 627, startPoint y: 108, endPoint x: 464, endPoint y: 114, distance: 162.9
click at [464, 114] on input "8231 Bending Willow" at bounding box center [652, 119] width 400 height 33
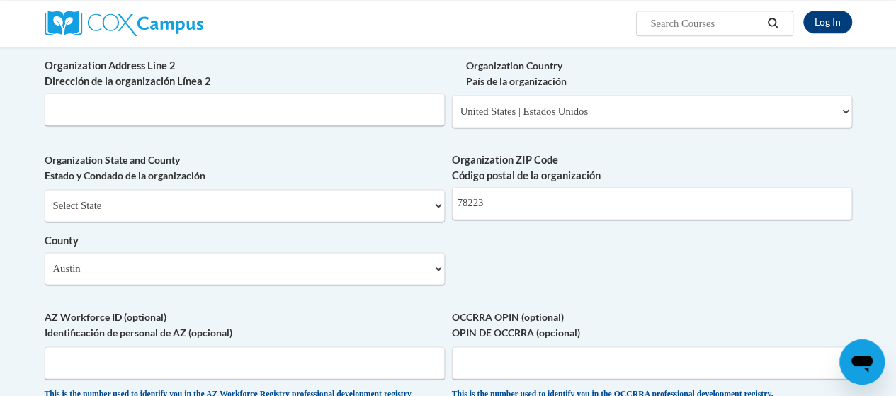
scroll to position [935, 0]
click at [498, 215] on input "78223" at bounding box center [652, 202] width 400 height 33
type input "7"
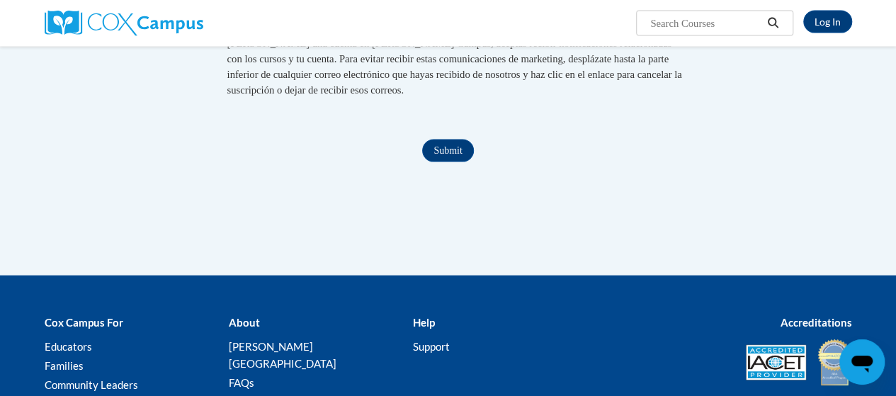
scroll to position [1513, 0]
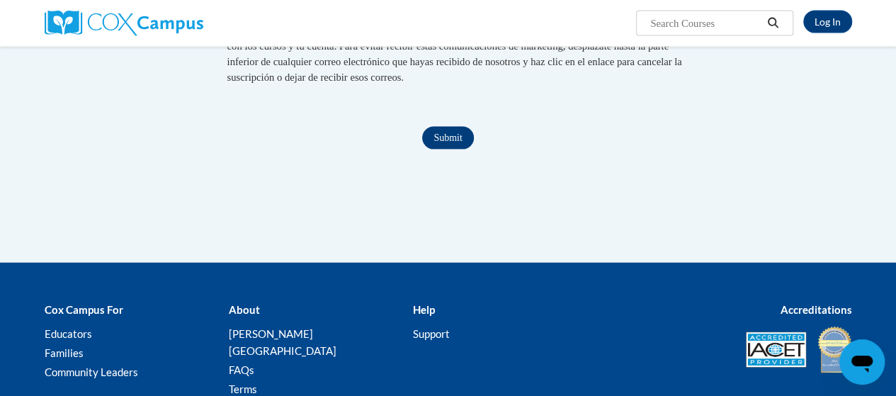
click at [453, 149] on input "Submit" at bounding box center [447, 138] width 51 height 23
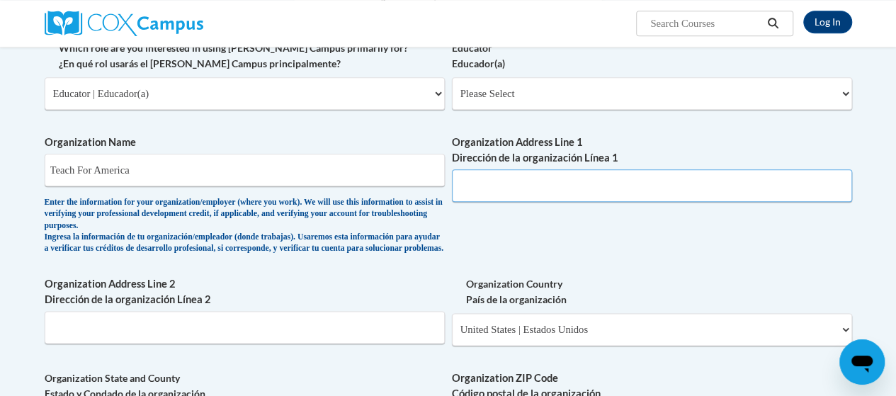
scroll to position [684, 0]
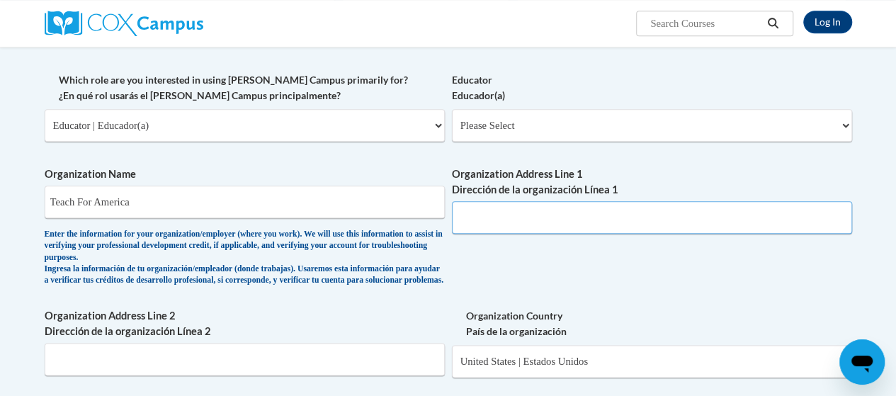
click at [497, 220] on input "Organization Address Line 1 Dirección de la organización Línea 1" at bounding box center [652, 217] width 400 height 33
paste input "[STREET_ADDRESS][US_STATE]"
type input "[STREET_ADDRESS][US_STATE]"
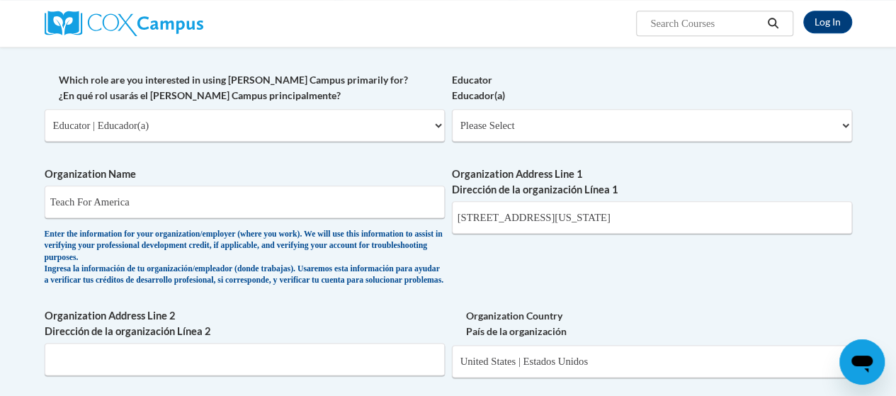
click at [415, 294] on div "Organization Name Teach For America Enter the information for your organization…" at bounding box center [245, 229] width 400 height 127
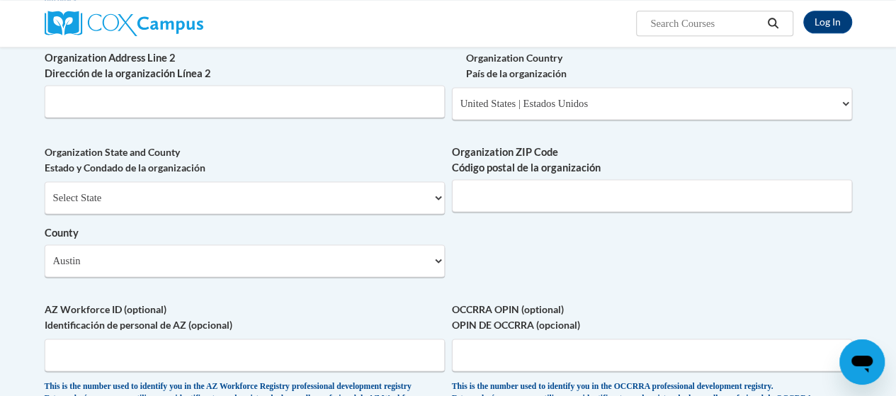
scroll to position [940, 0]
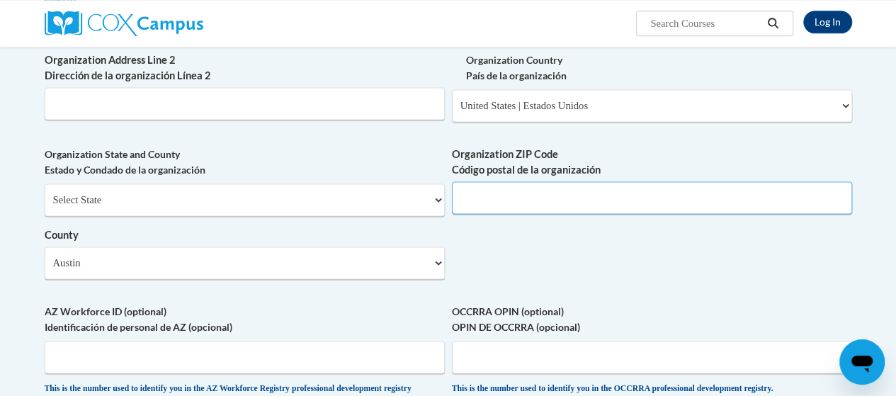
click at [499, 201] on input "Organization ZIP Code Código postal de la organización" at bounding box center [652, 197] width 400 height 33
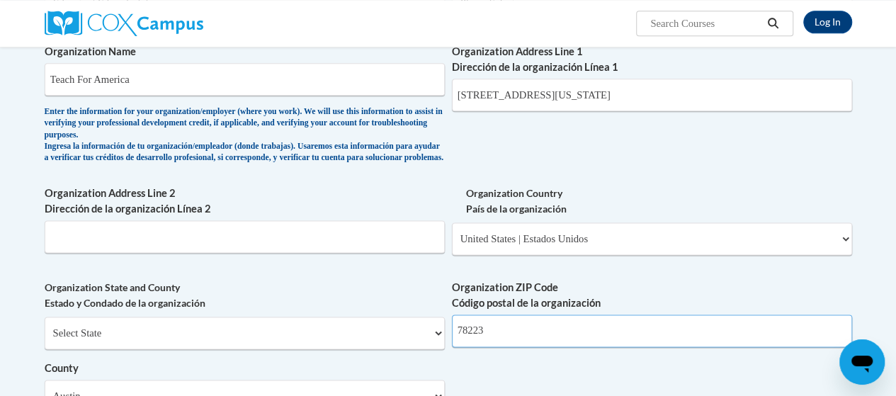
scroll to position [775, 0]
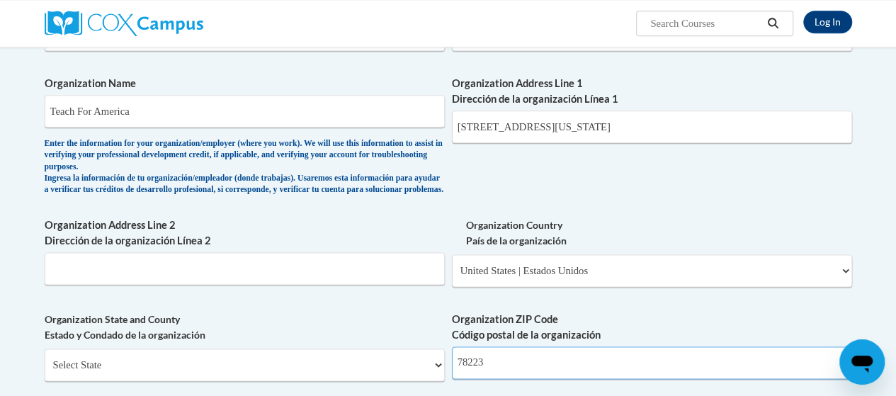
type input "78223"
click at [728, 132] on input "[STREET_ADDRESS][US_STATE]" at bounding box center [652, 126] width 400 height 33
drag, startPoint x: 728, startPoint y: 132, endPoint x: 426, endPoint y: 109, distance: 302.5
click at [426, 109] on div "What is your first name? ¿Cuál es tu nombre? [PERSON_NAME] What is your last na…" at bounding box center [448, 72] width 807 height 1050
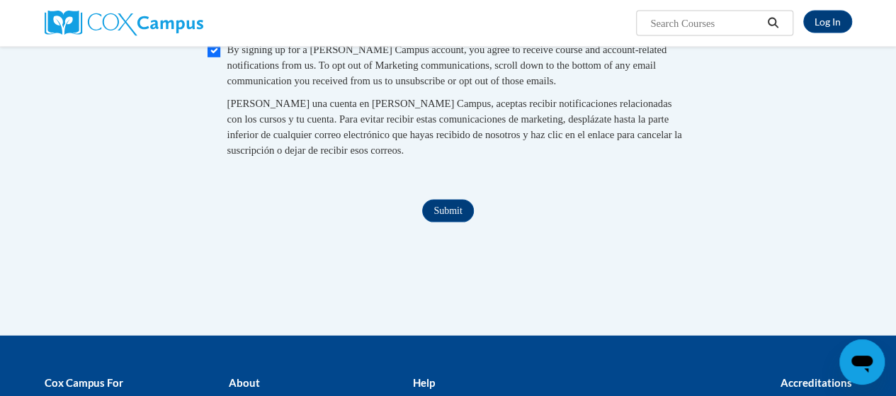
scroll to position [1442, 0]
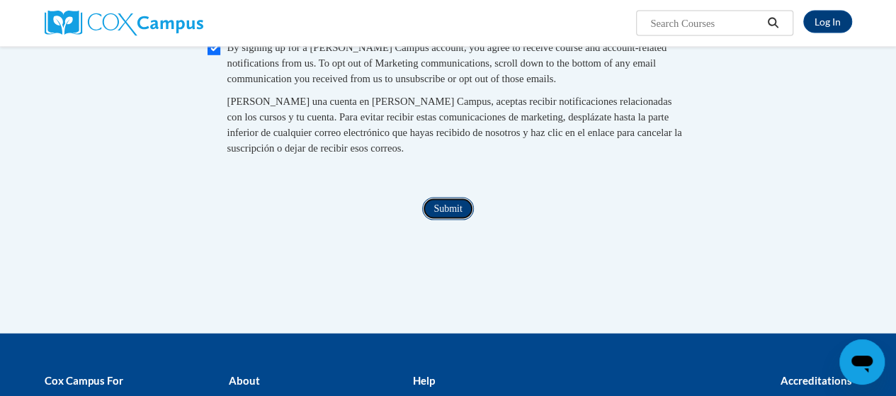
click at [449, 220] on input "Submit" at bounding box center [447, 209] width 51 height 23
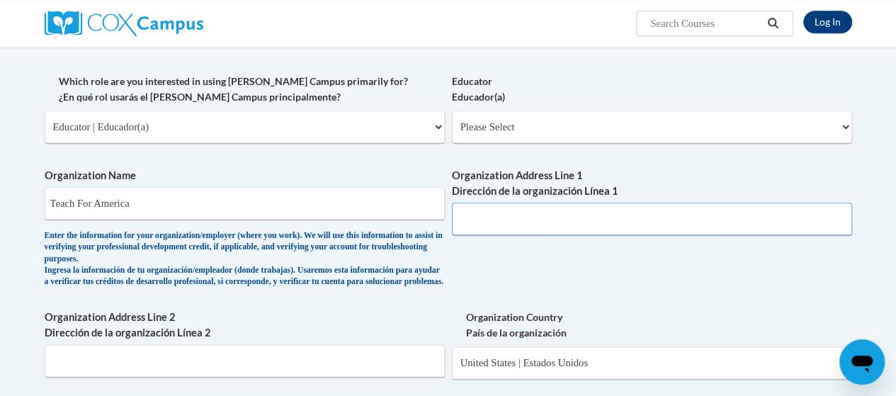
scroll to position [672, 0]
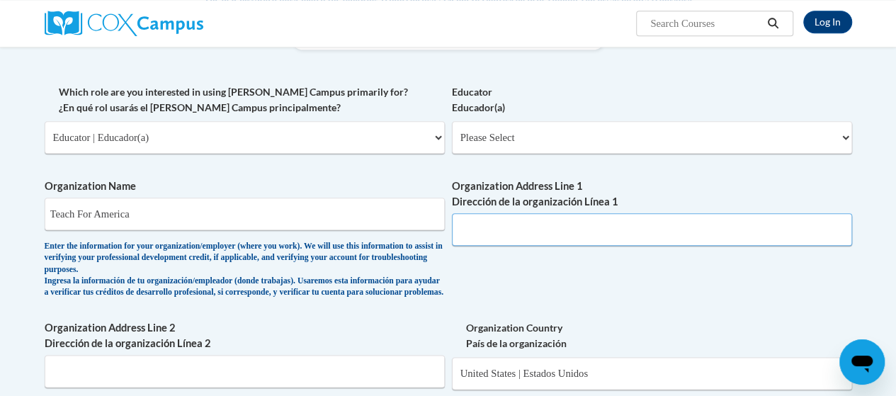
click at [491, 229] on input "Organization Address Line 1 Dirección de la organización Línea 1" at bounding box center [652, 229] width 400 height 33
type input "8231 Bending Willow"
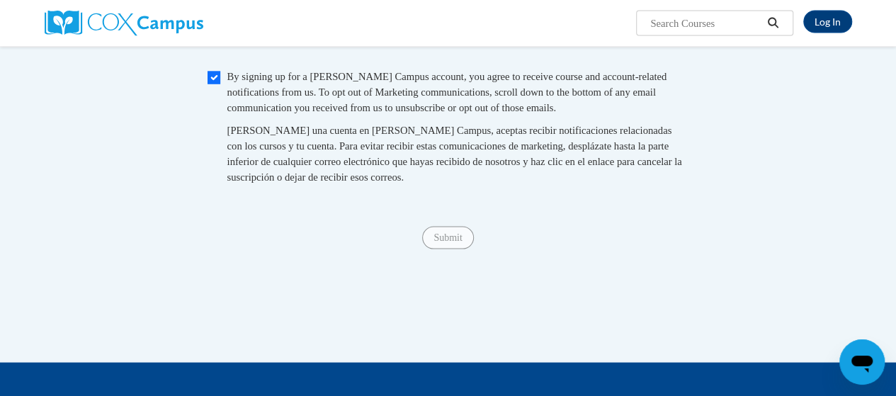
scroll to position [1415, 0]
